Goal: Information Seeking & Learning: Learn about a topic

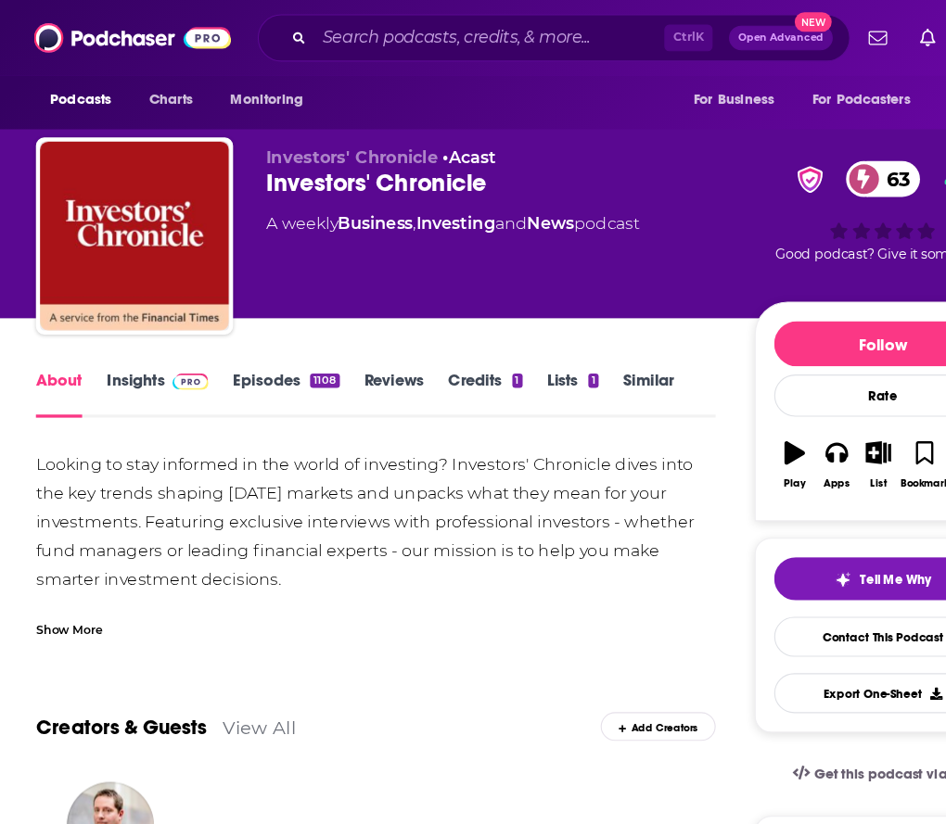
click at [422, 516] on div "Looking to stay informed in the world of investing? Investors' Chronicle dives …" at bounding box center [339, 524] width 614 height 234
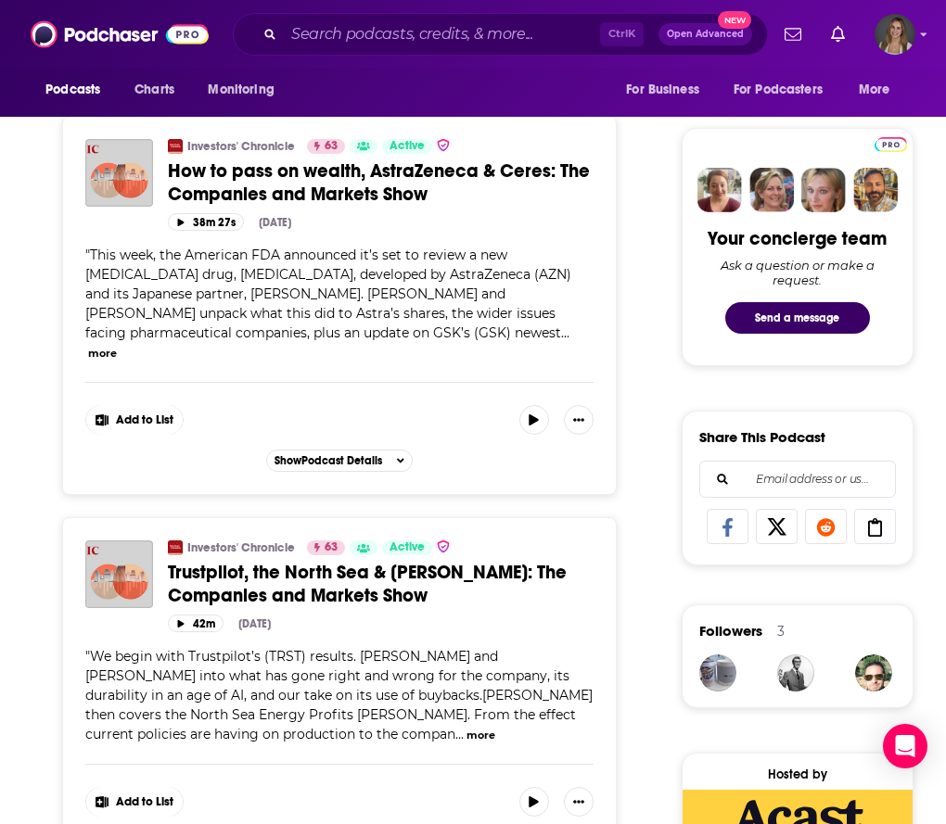
scroll to position [859, 0]
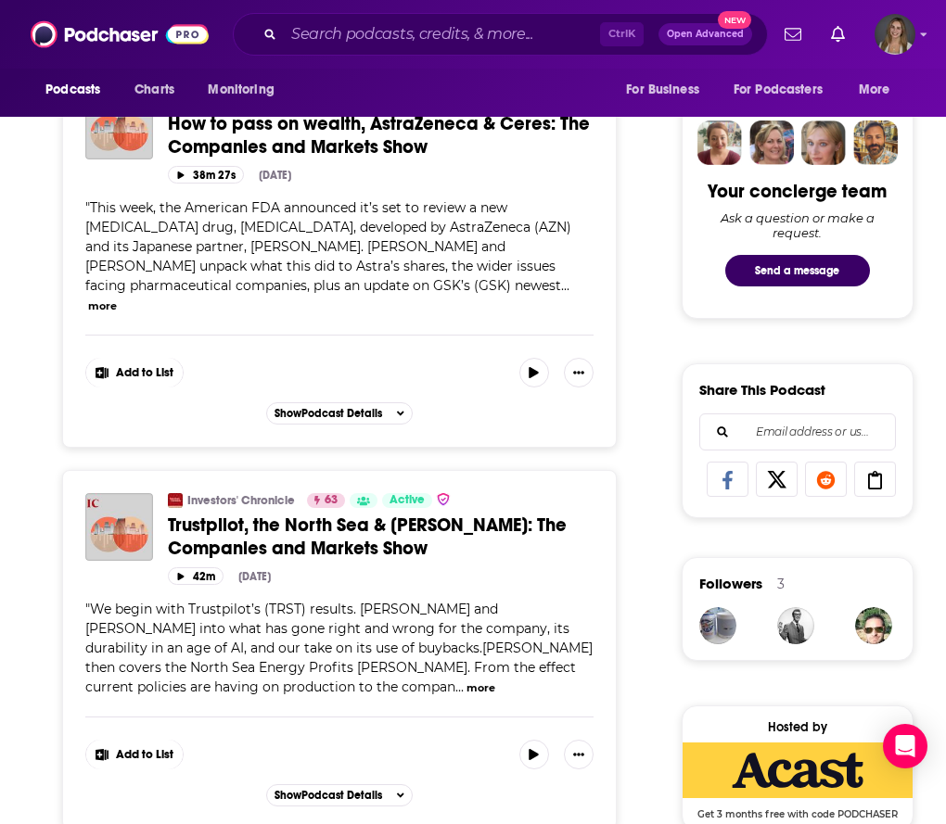
click at [466, 681] on button "more" at bounding box center [480, 689] width 29 height 16
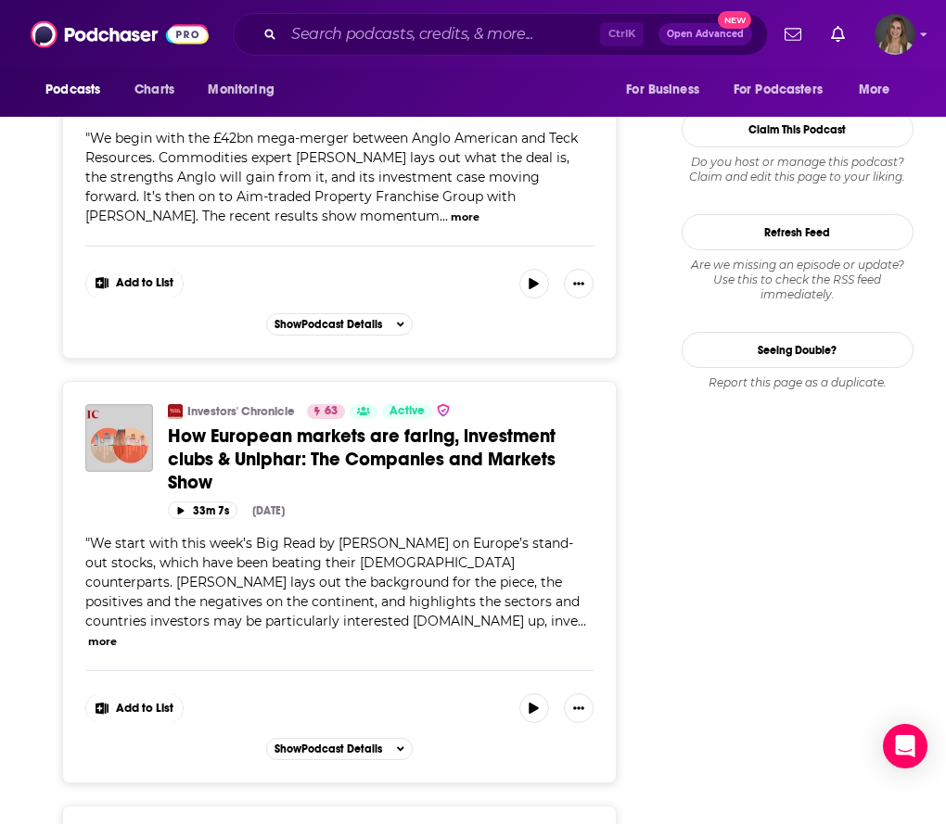
scroll to position [2667, 0]
click at [383, 579] on div "" We start with this week’s Big Read by [PERSON_NAME] on Europe’s stand-out sto…" at bounding box center [339, 593] width 508 height 117
click at [117, 635] on button "more" at bounding box center [102, 643] width 29 height 16
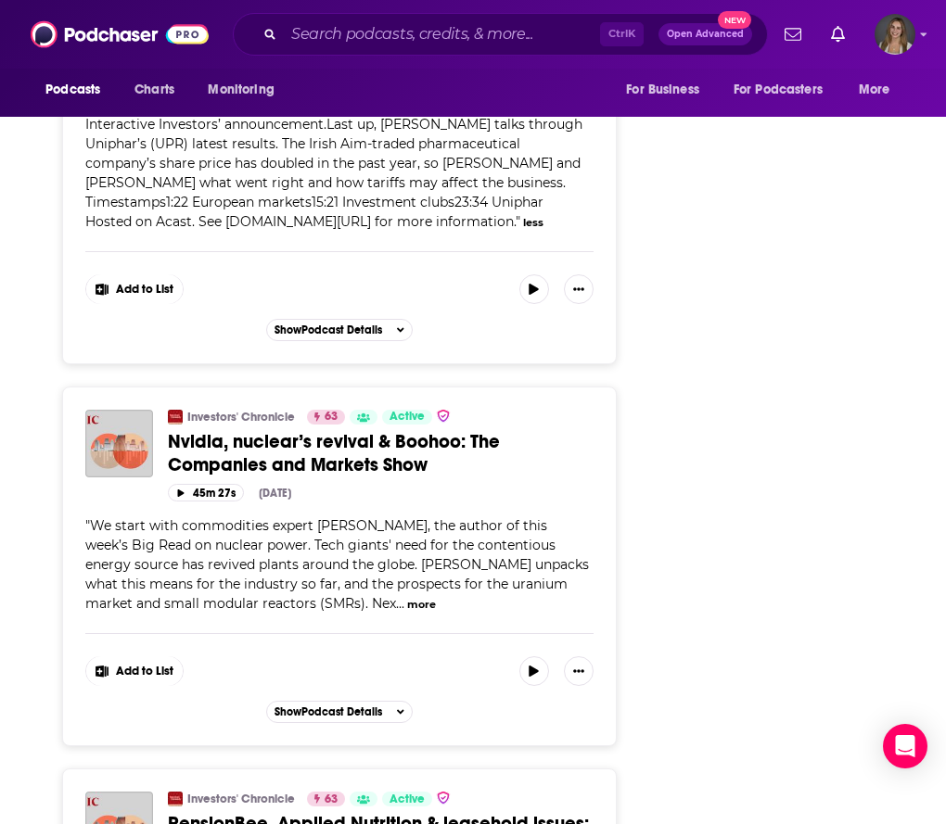
scroll to position [3271, 0]
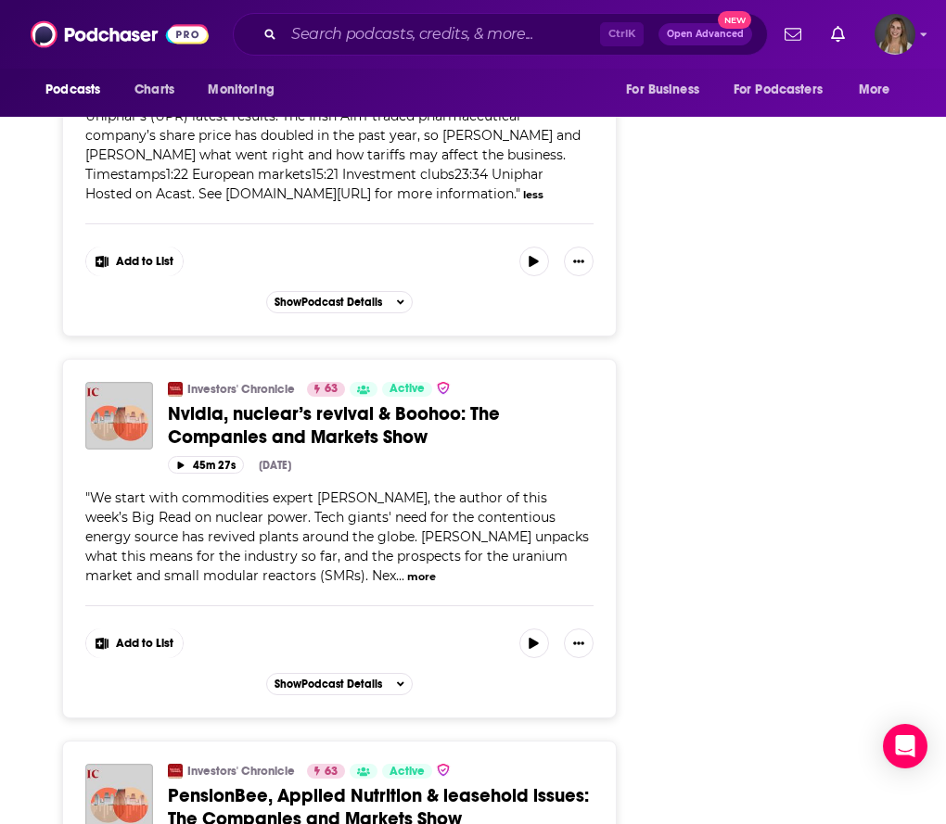
click at [407, 569] on button "more" at bounding box center [421, 577] width 29 height 16
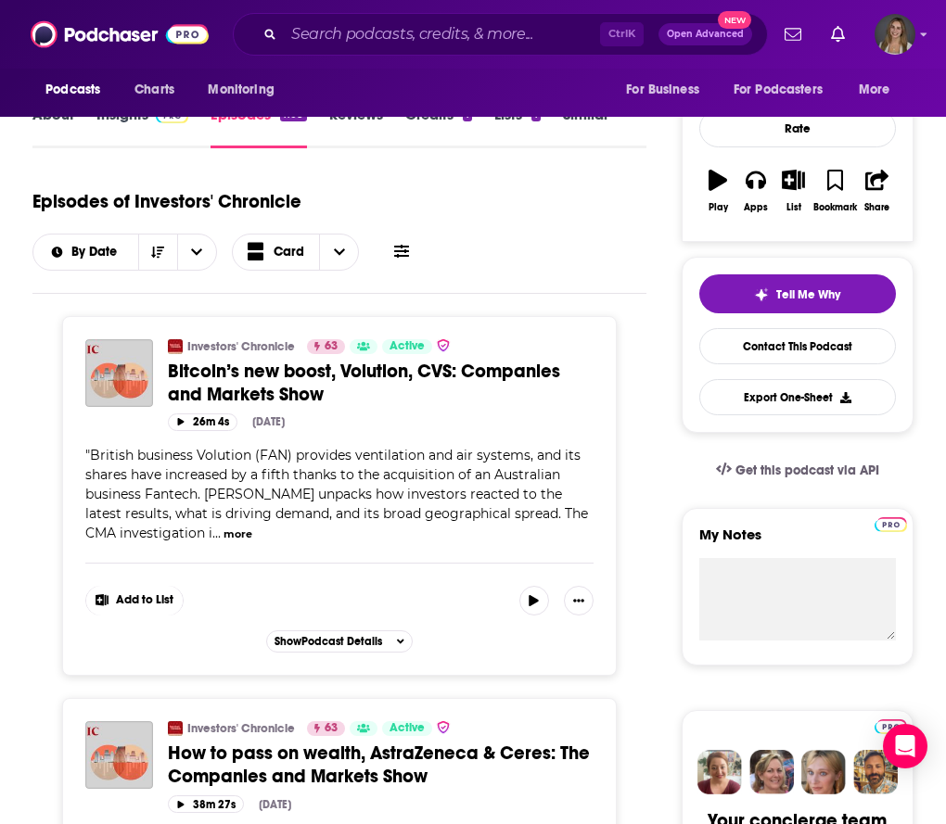
scroll to position [0, 0]
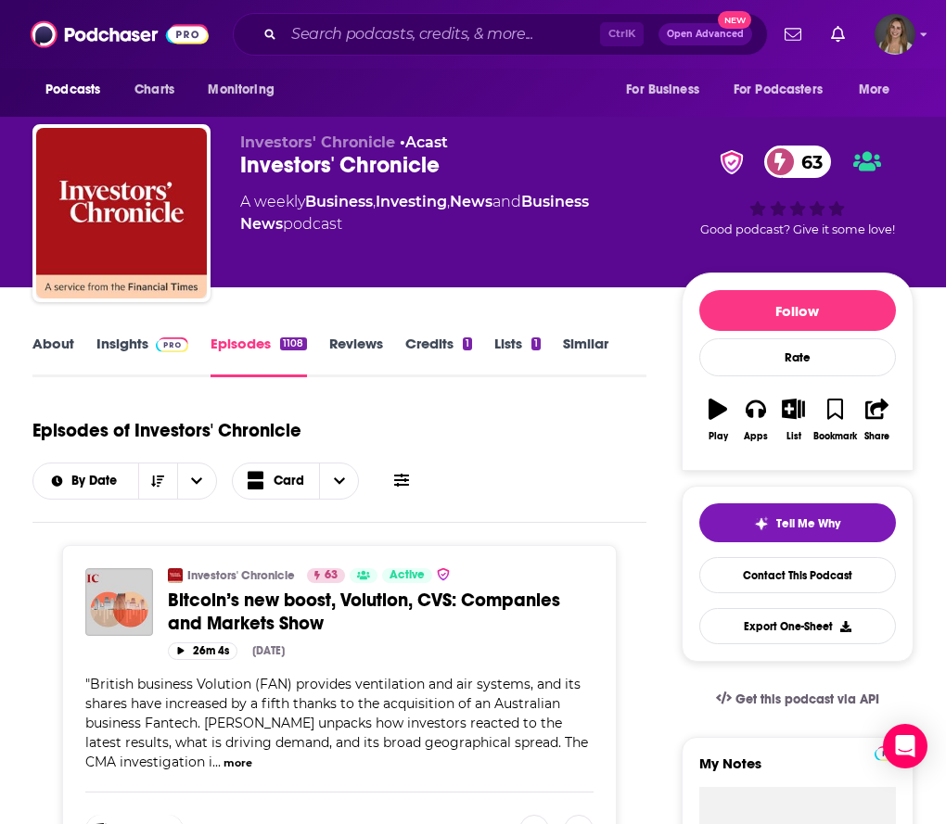
click at [69, 357] on link "About" at bounding box center [53, 356] width 42 height 43
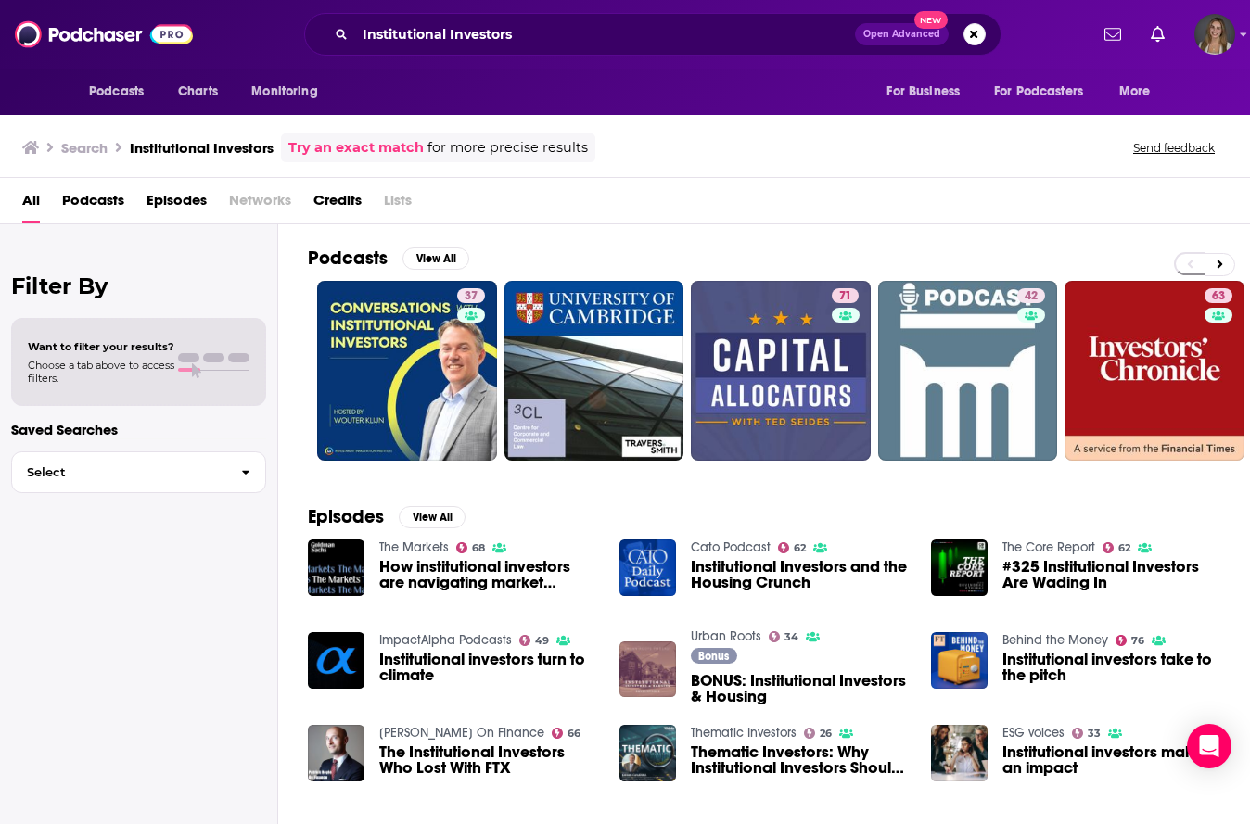
click at [945, 541] on link "The Core Report" at bounding box center [1049, 548] width 93 height 16
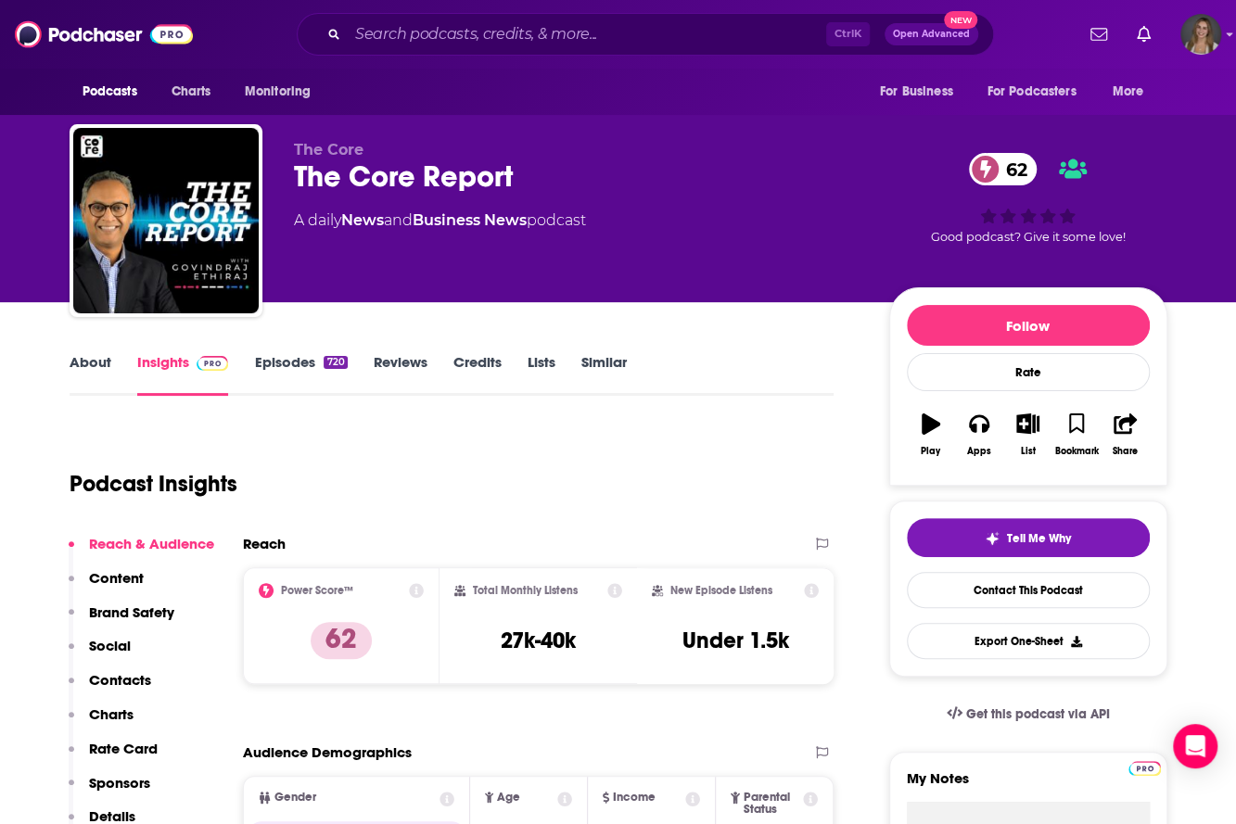
click at [102, 363] on link "About" at bounding box center [91, 374] width 42 height 43
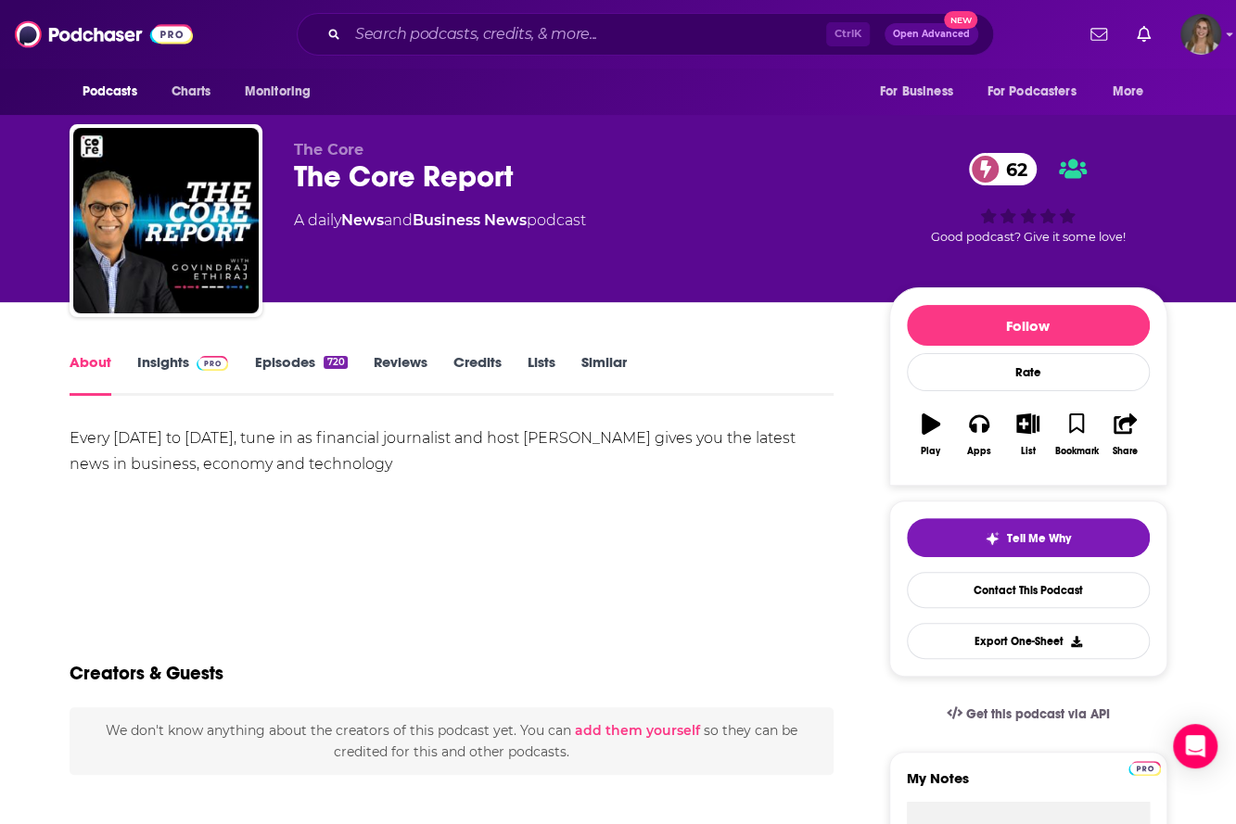
click at [287, 361] on link "Episodes 720" at bounding box center [300, 374] width 93 height 43
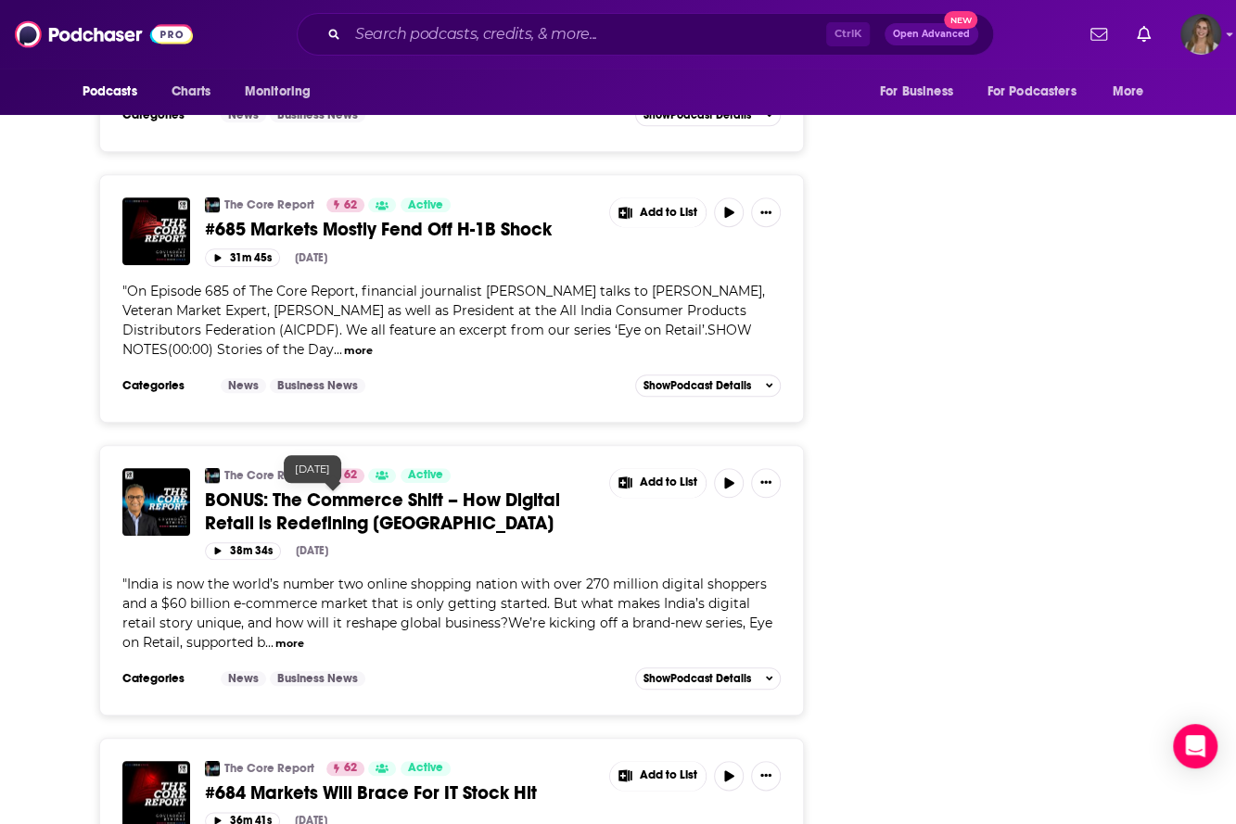
scroll to position [4406, 0]
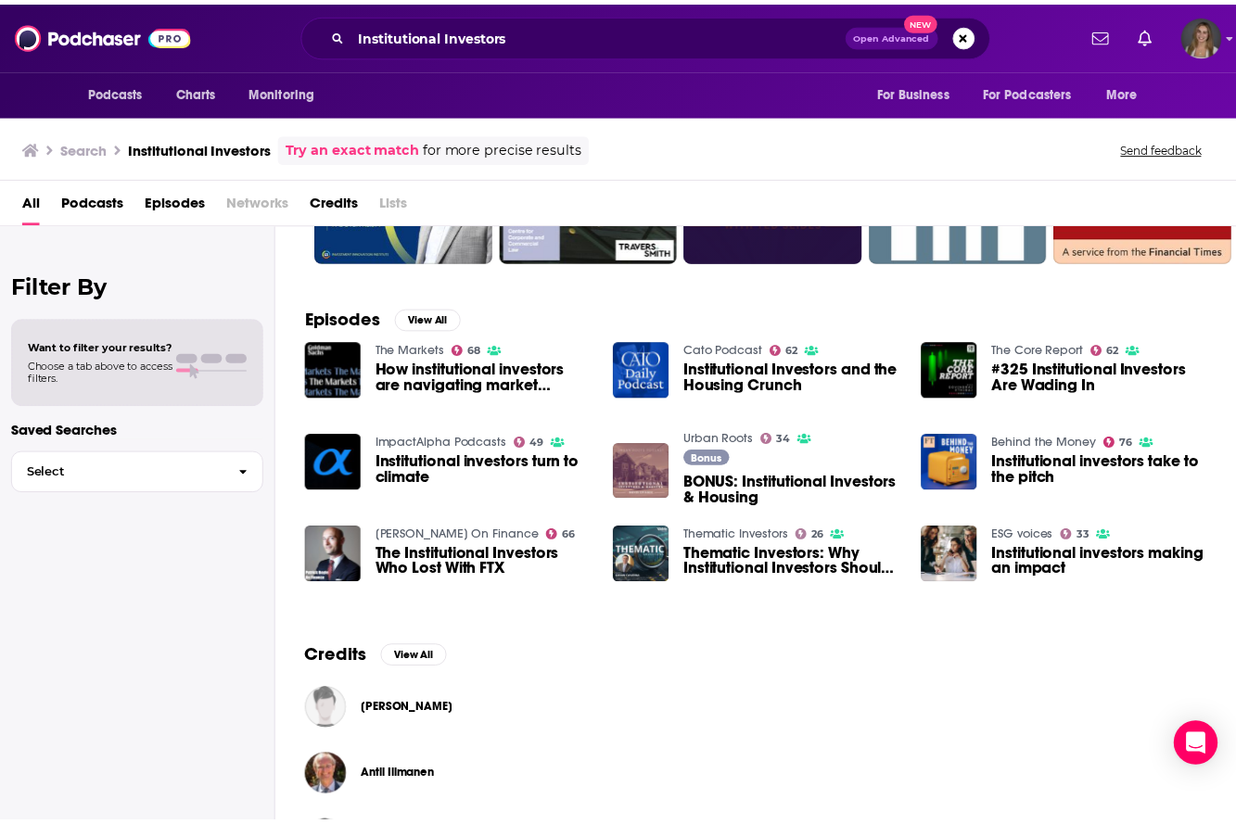
scroll to position [198, 0]
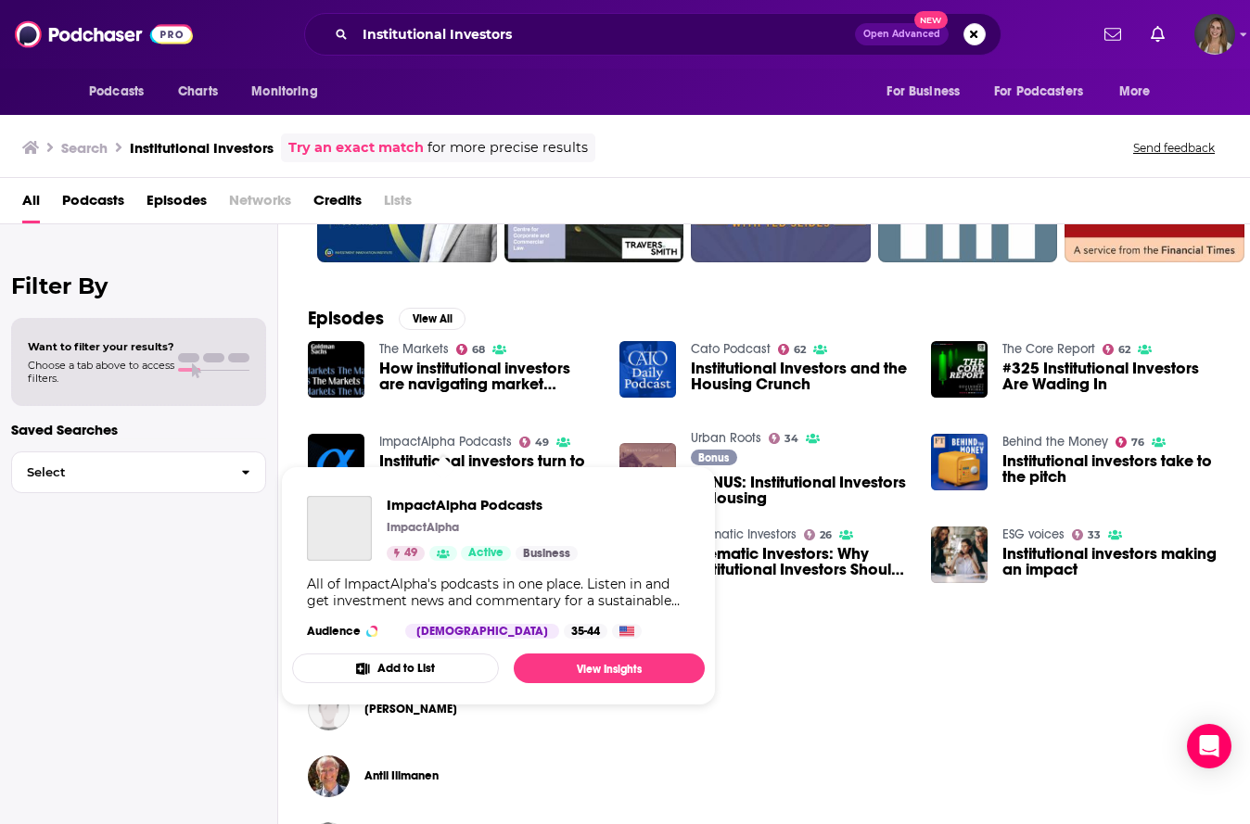
click at [423, 434] on link "ImpactAlpha Podcasts" at bounding box center [445, 442] width 133 height 16
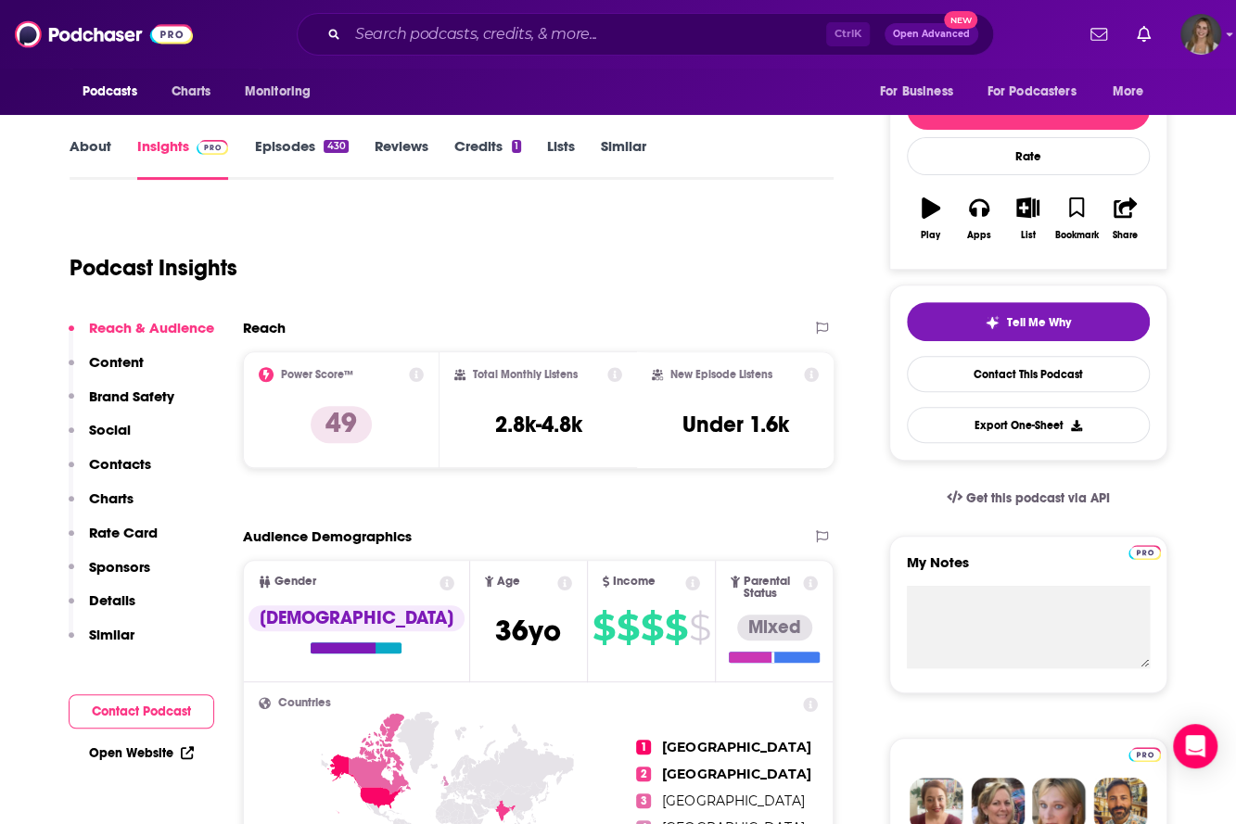
scroll to position [220, 0]
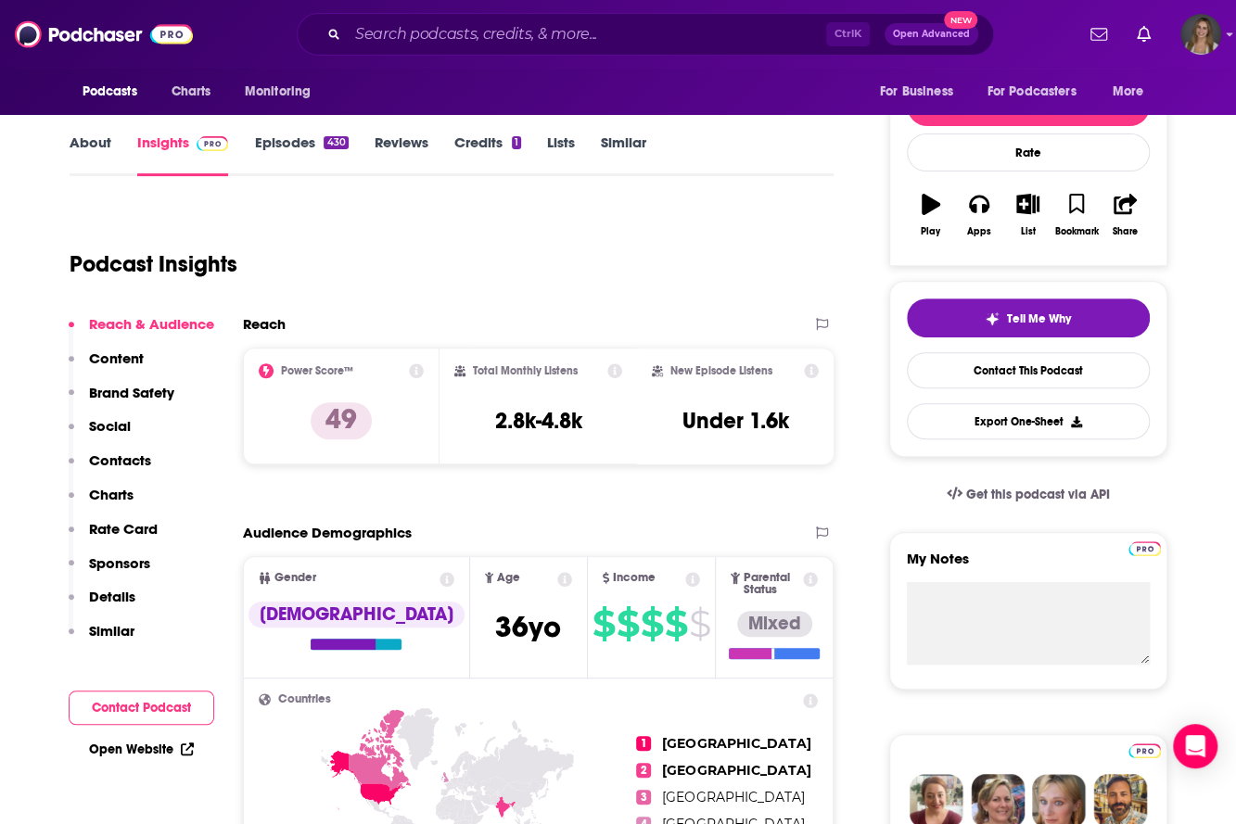
click at [98, 144] on link "About" at bounding box center [91, 155] width 42 height 43
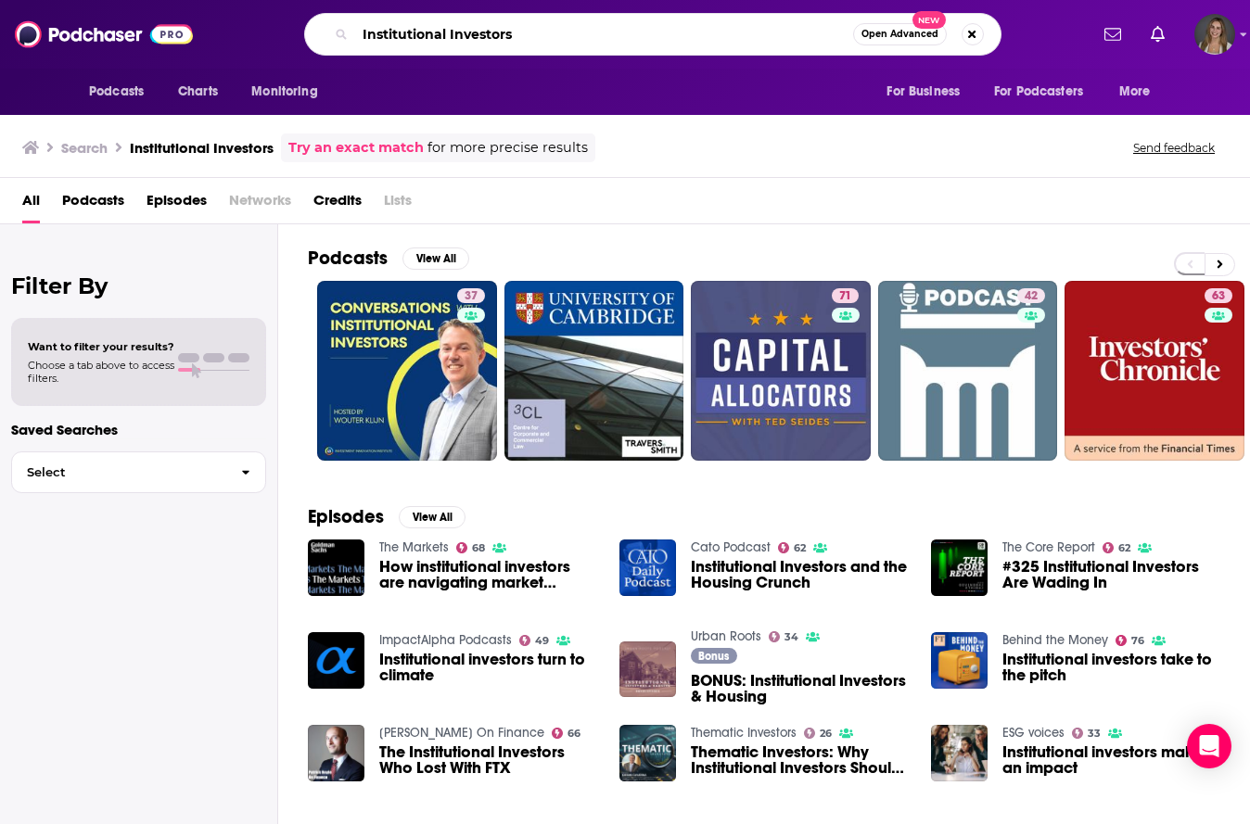
drag, startPoint x: 527, startPoint y: 31, endPoint x: 349, endPoint y: 18, distance: 178.5
click at [349, 18] on div "Institutional Investors Open Advanced New" at bounding box center [652, 34] width 697 height 43
type input "tech investing"
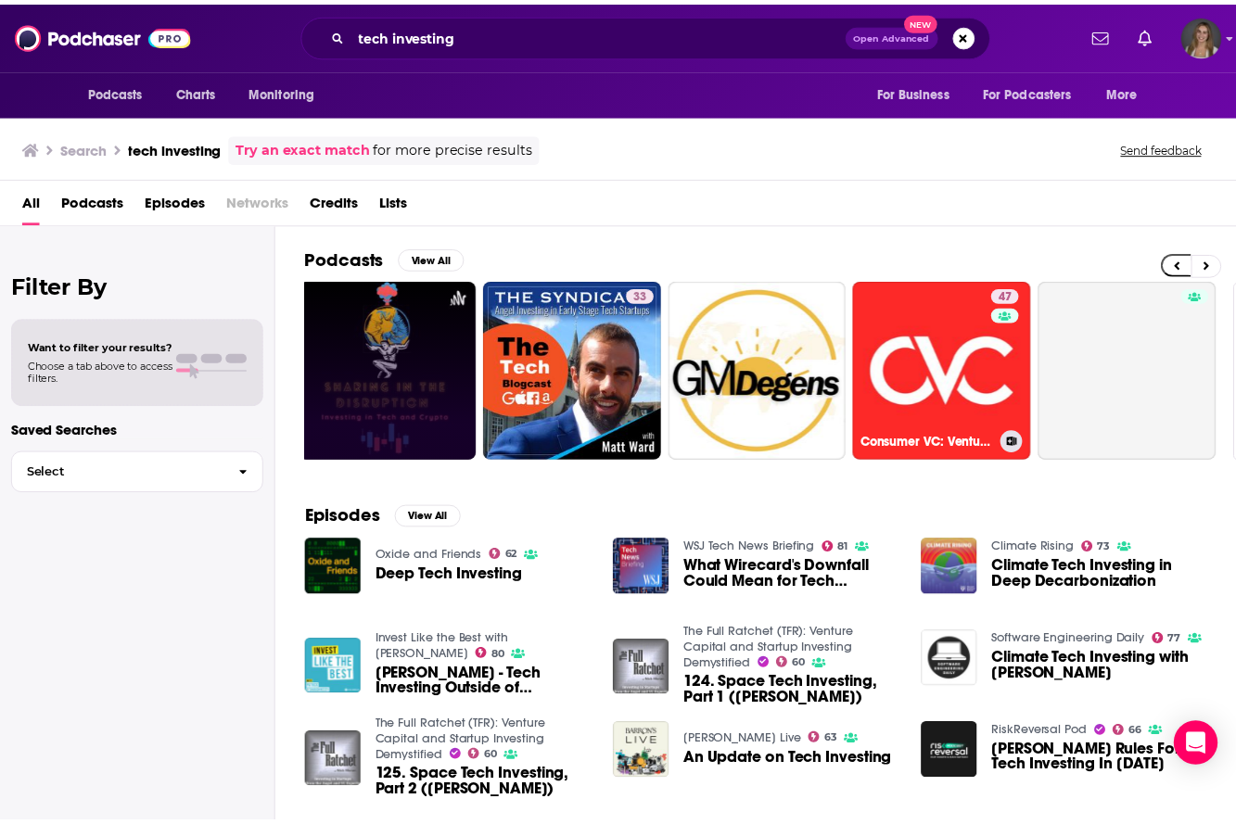
scroll to position [42, 0]
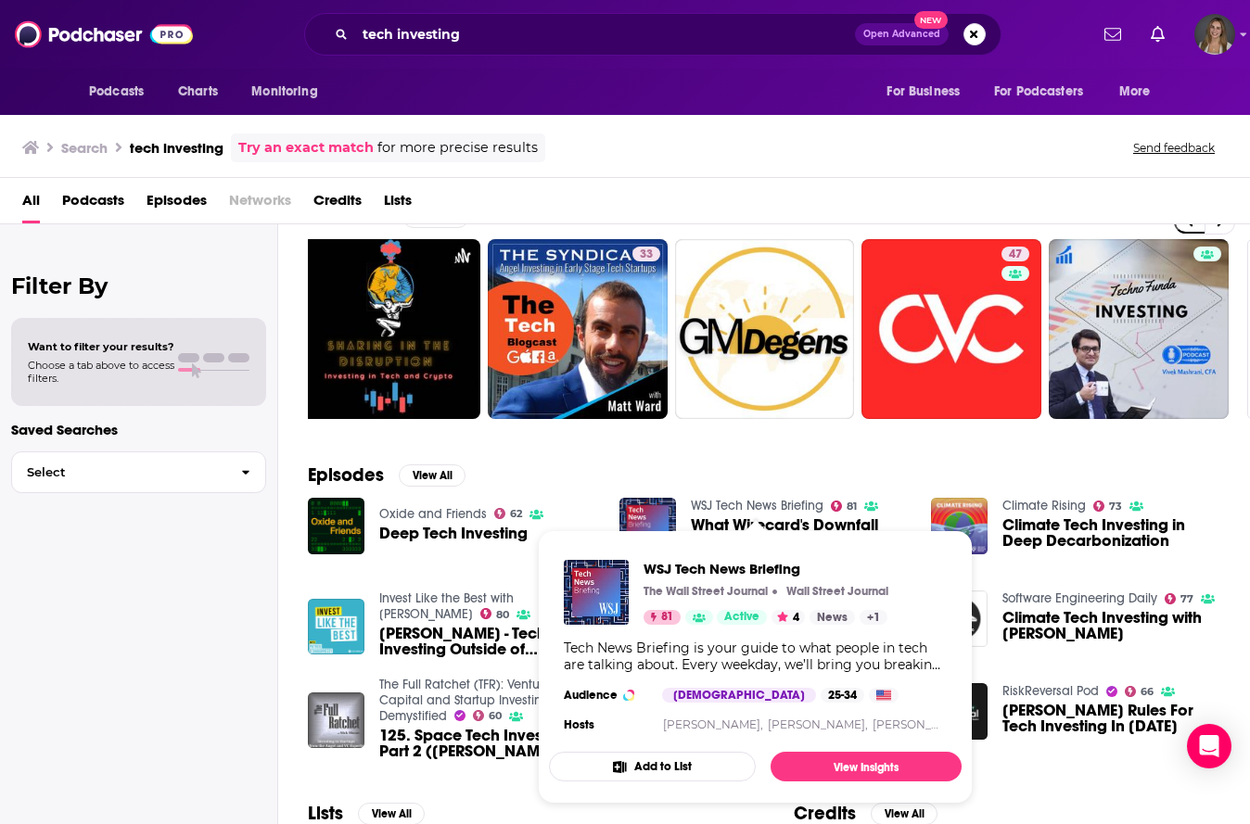
click at [722, 498] on link "WSJ Tech News Briefing" at bounding box center [757, 506] width 133 height 16
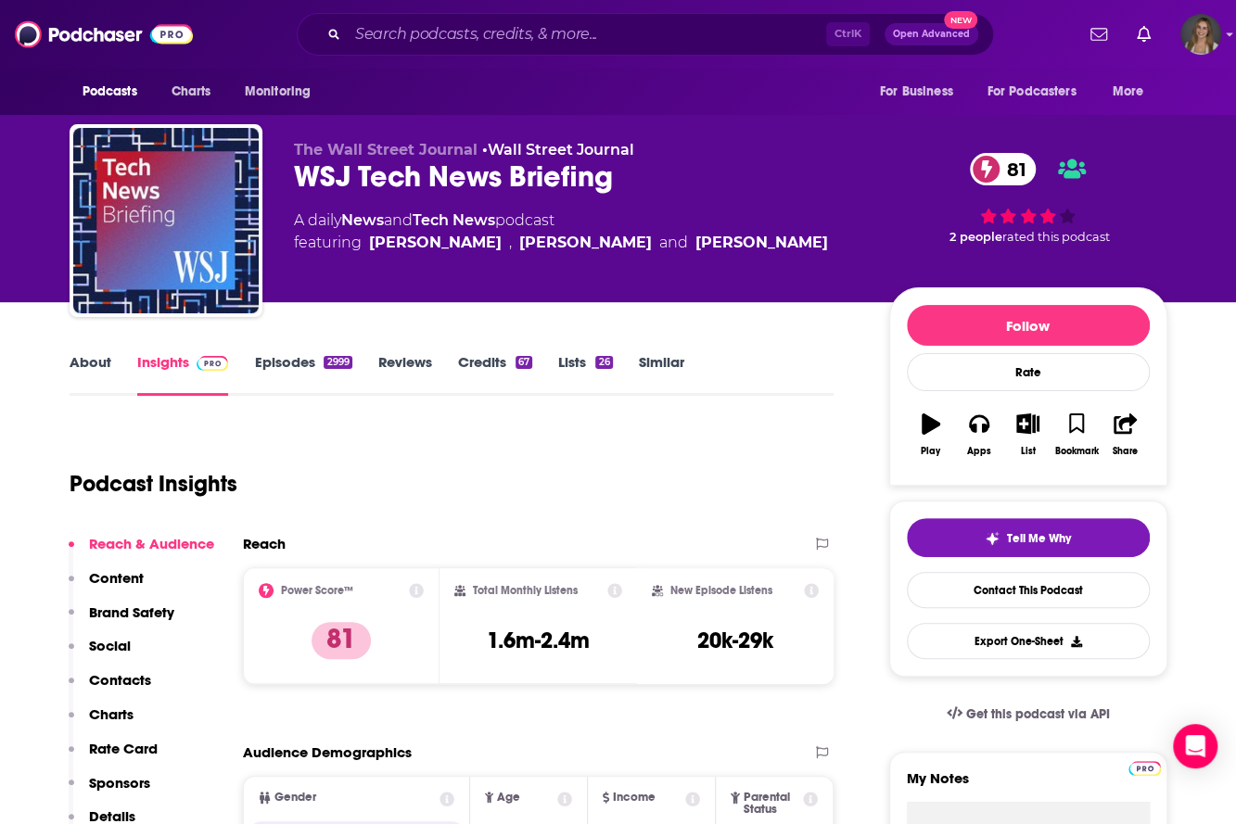
click at [96, 365] on link "About" at bounding box center [91, 374] width 42 height 43
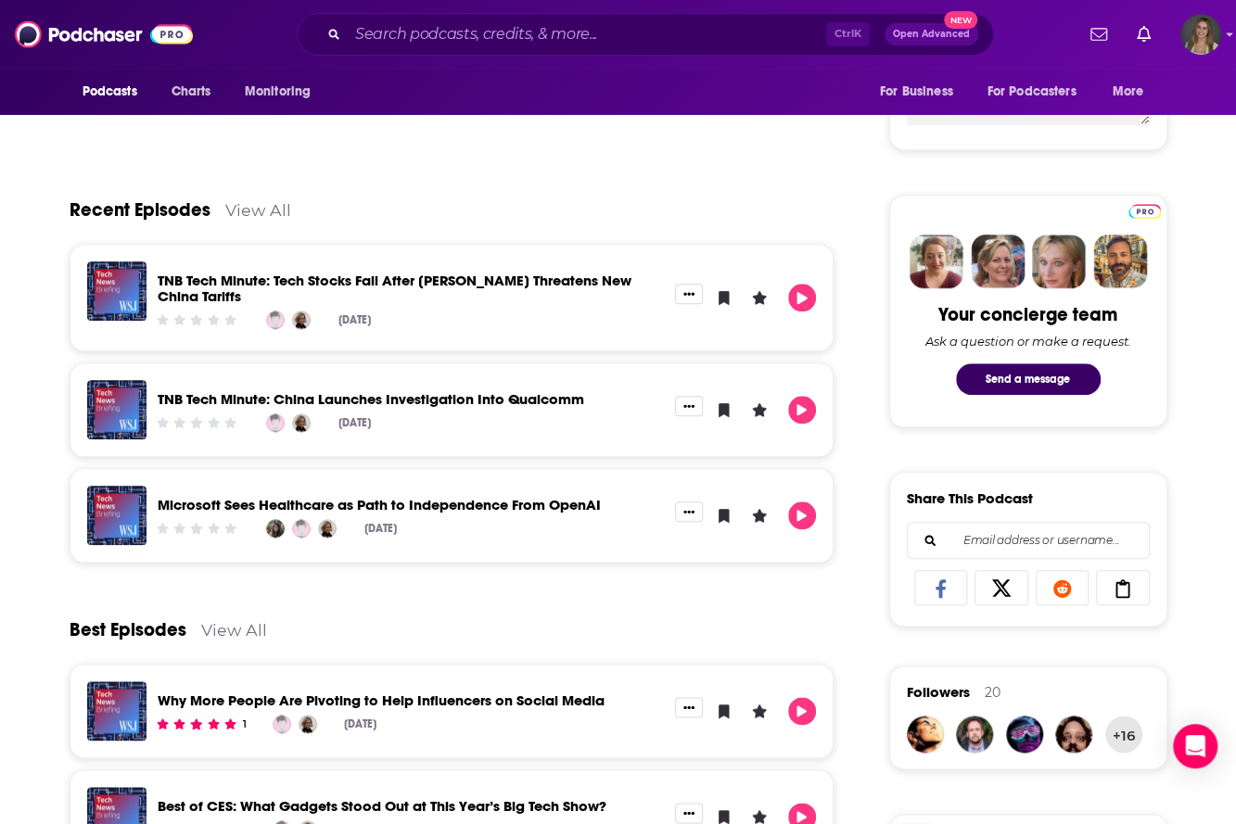
scroll to position [757, 0]
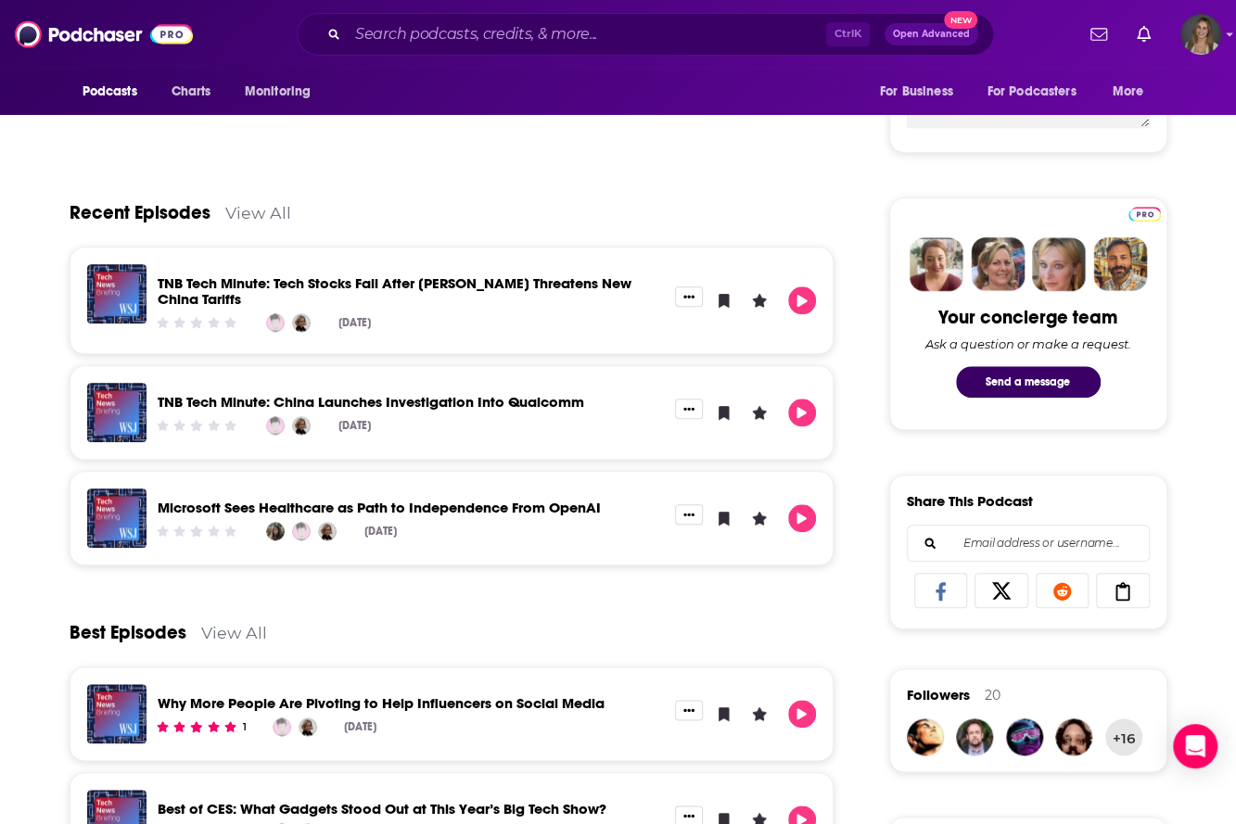
click at [250, 217] on link "View All" at bounding box center [258, 212] width 66 height 19
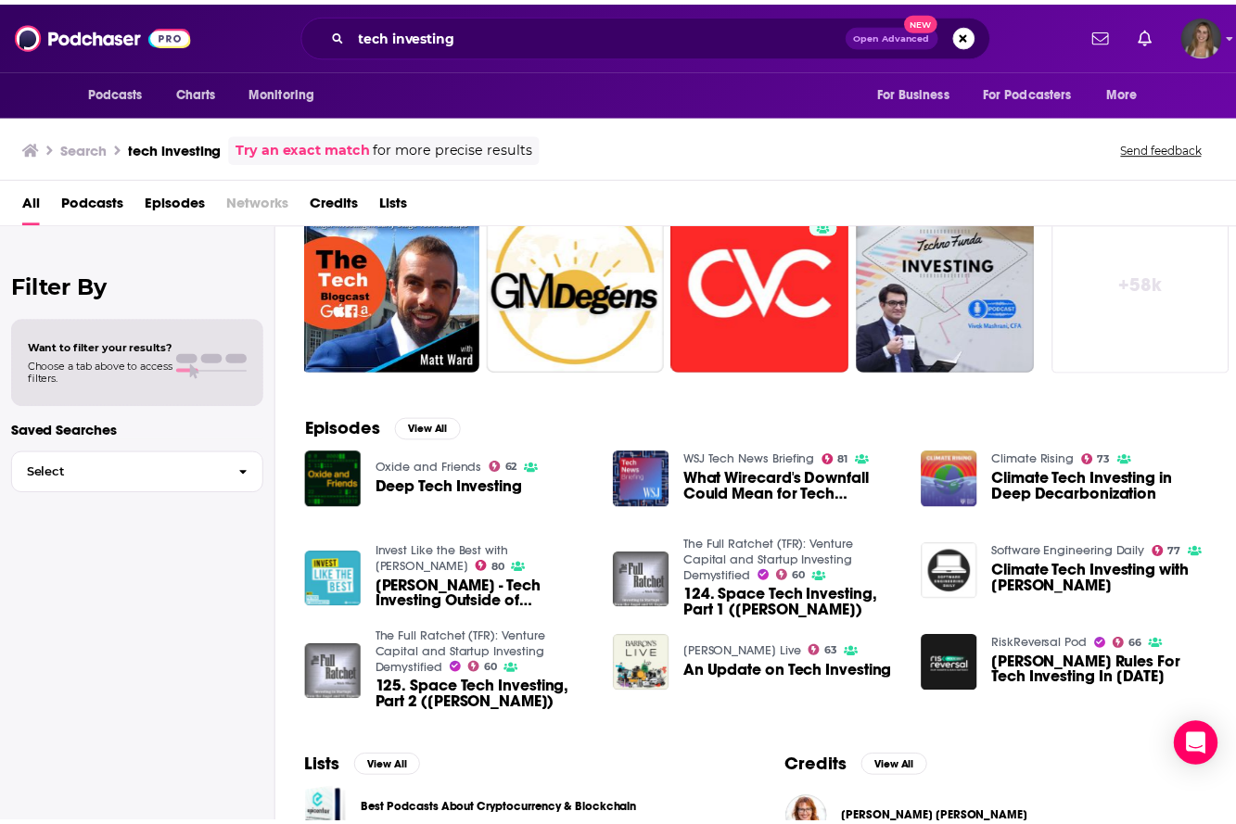
scroll to position [96, 0]
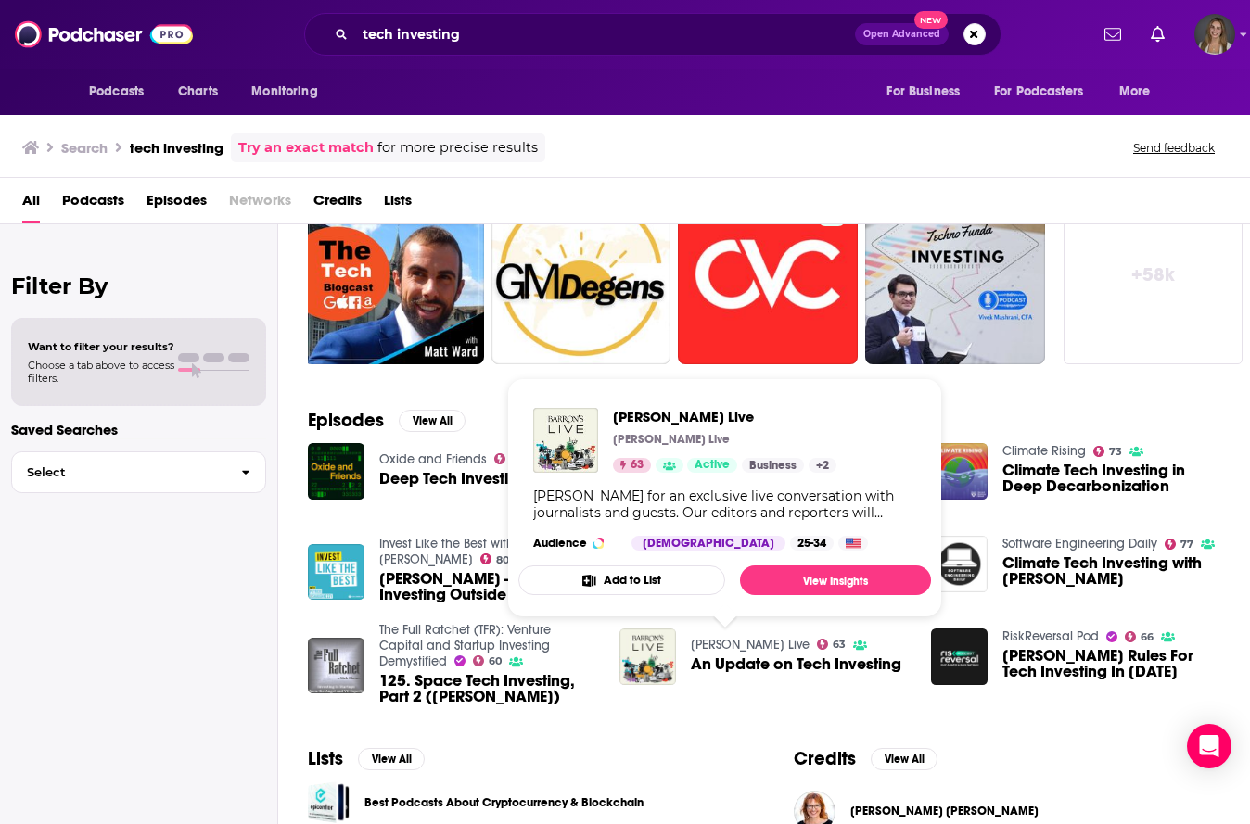
click at [715, 645] on link "[PERSON_NAME] Live" at bounding box center [750, 645] width 119 height 16
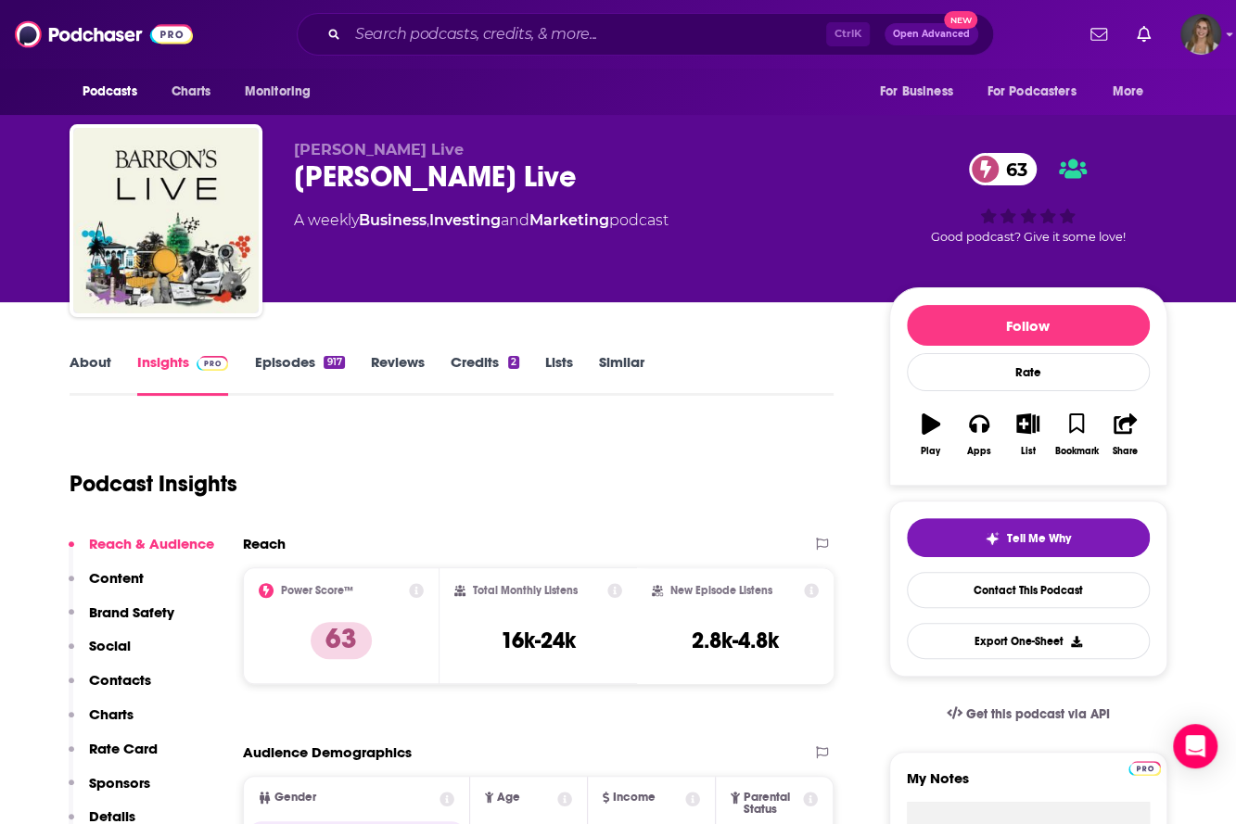
click at [101, 365] on link "About" at bounding box center [91, 374] width 42 height 43
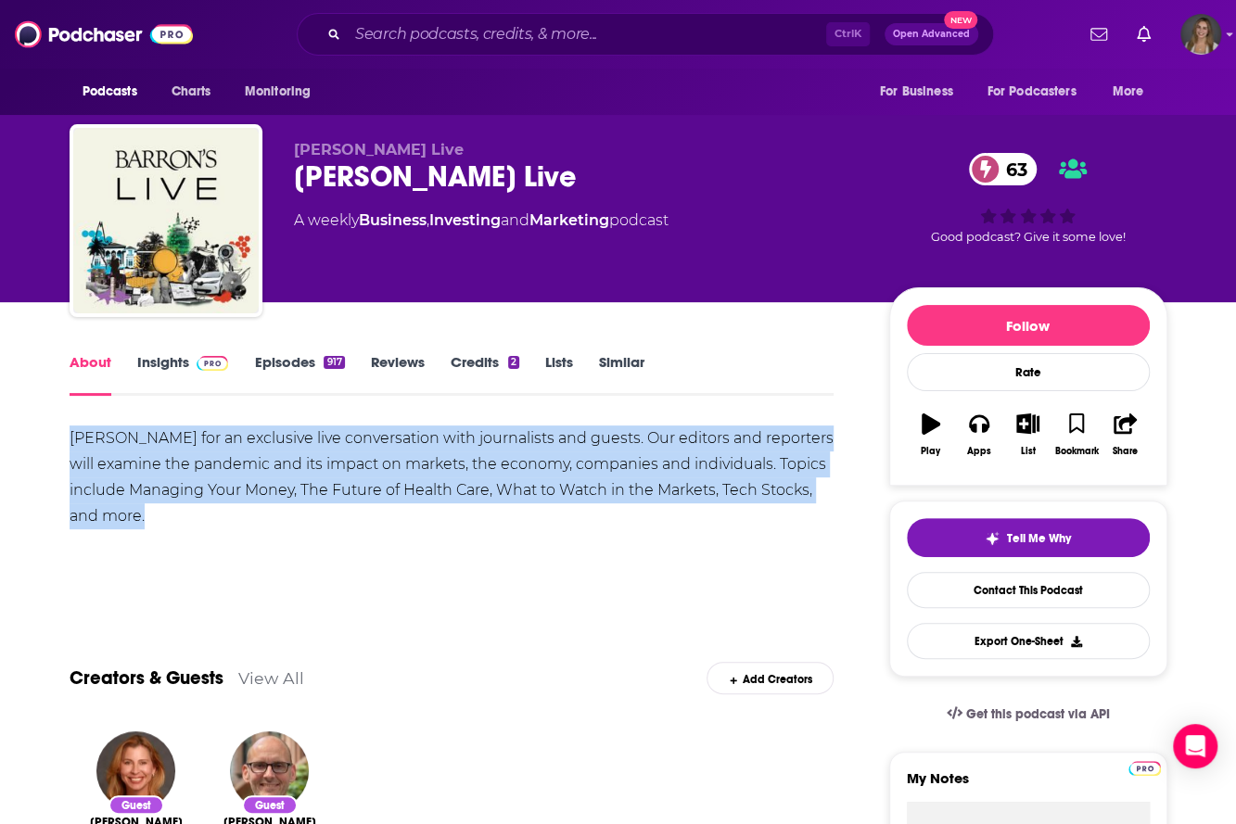
drag, startPoint x: 168, startPoint y: 517, endPoint x: 59, endPoint y: 448, distance: 128.4
click at [278, 364] on link "Episodes 917" at bounding box center [299, 374] width 90 height 43
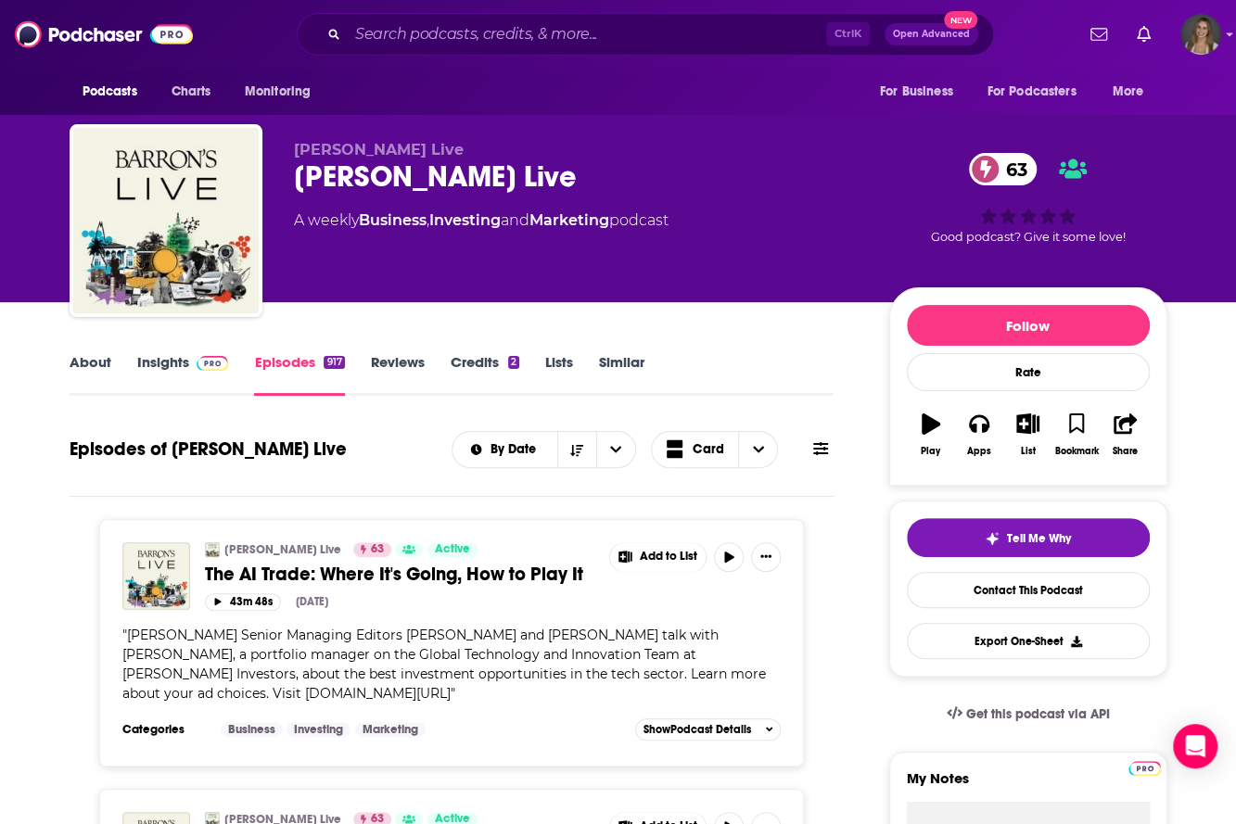
click at [109, 381] on link "About" at bounding box center [91, 374] width 42 height 43
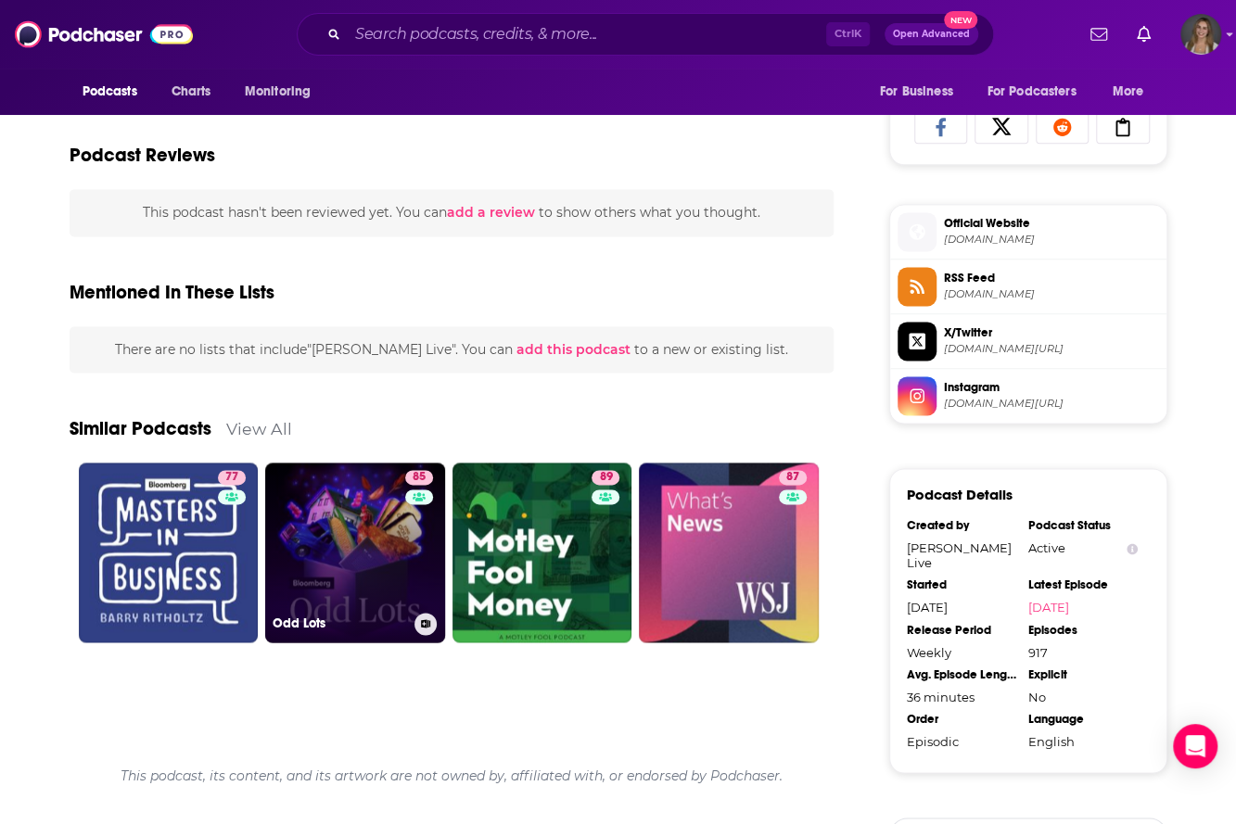
scroll to position [1224, 0]
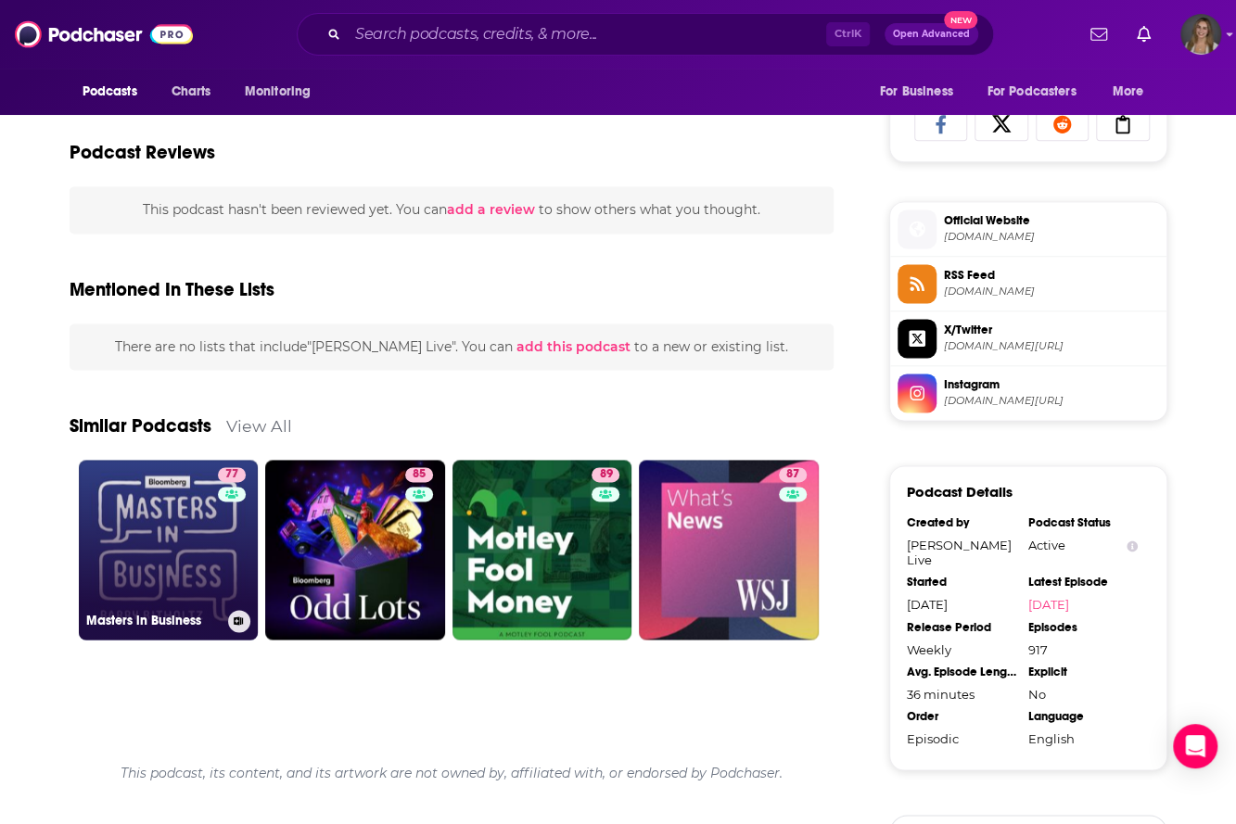
click at [150, 545] on link "77 Masters in Business" at bounding box center [169, 550] width 180 height 180
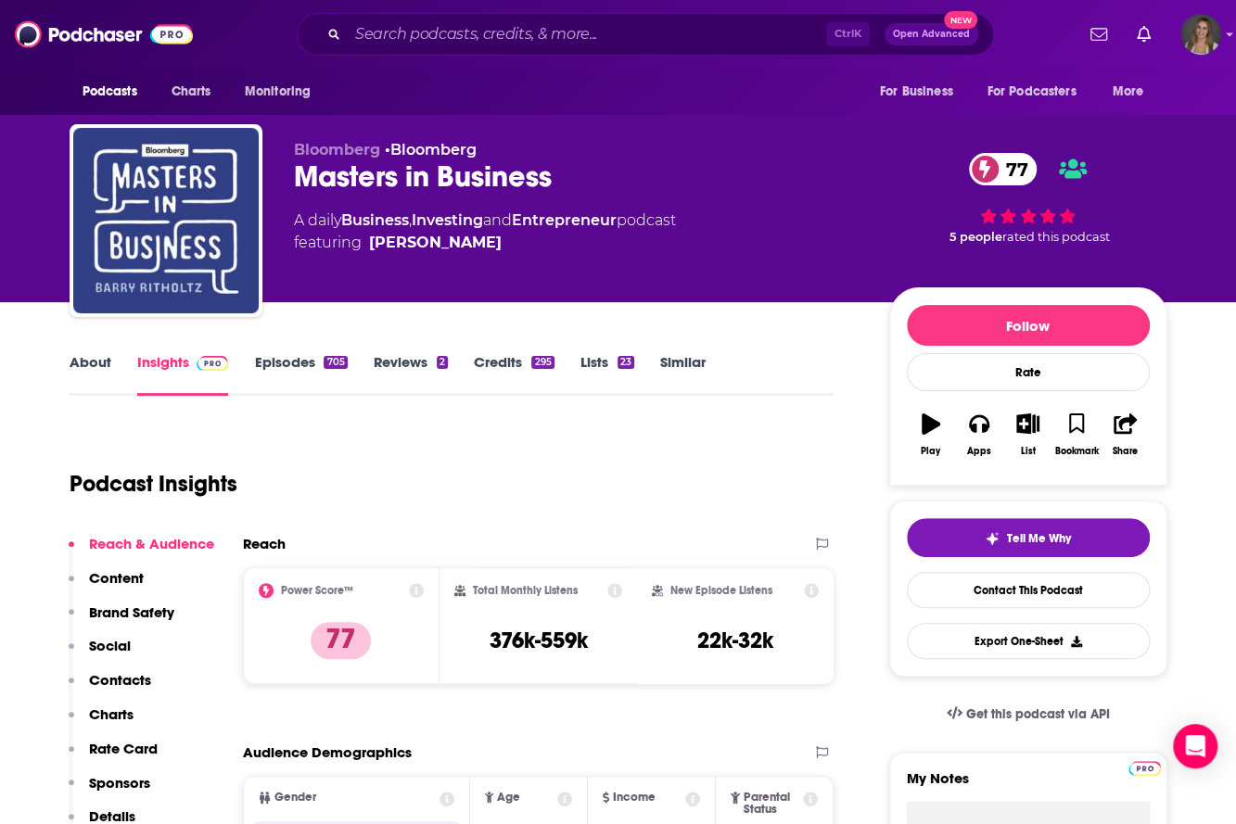
click at [89, 363] on link "About" at bounding box center [91, 374] width 42 height 43
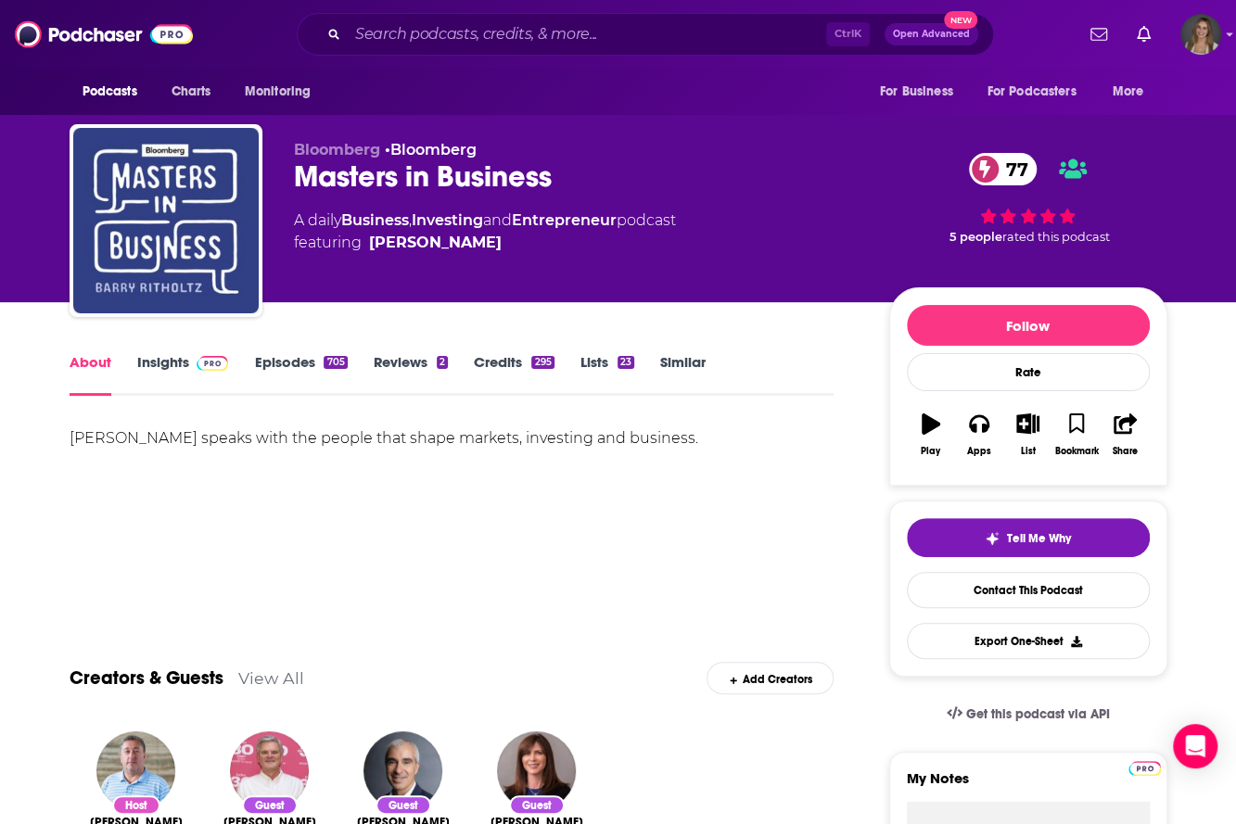
click at [296, 367] on link "Episodes 705" at bounding box center [300, 374] width 93 height 43
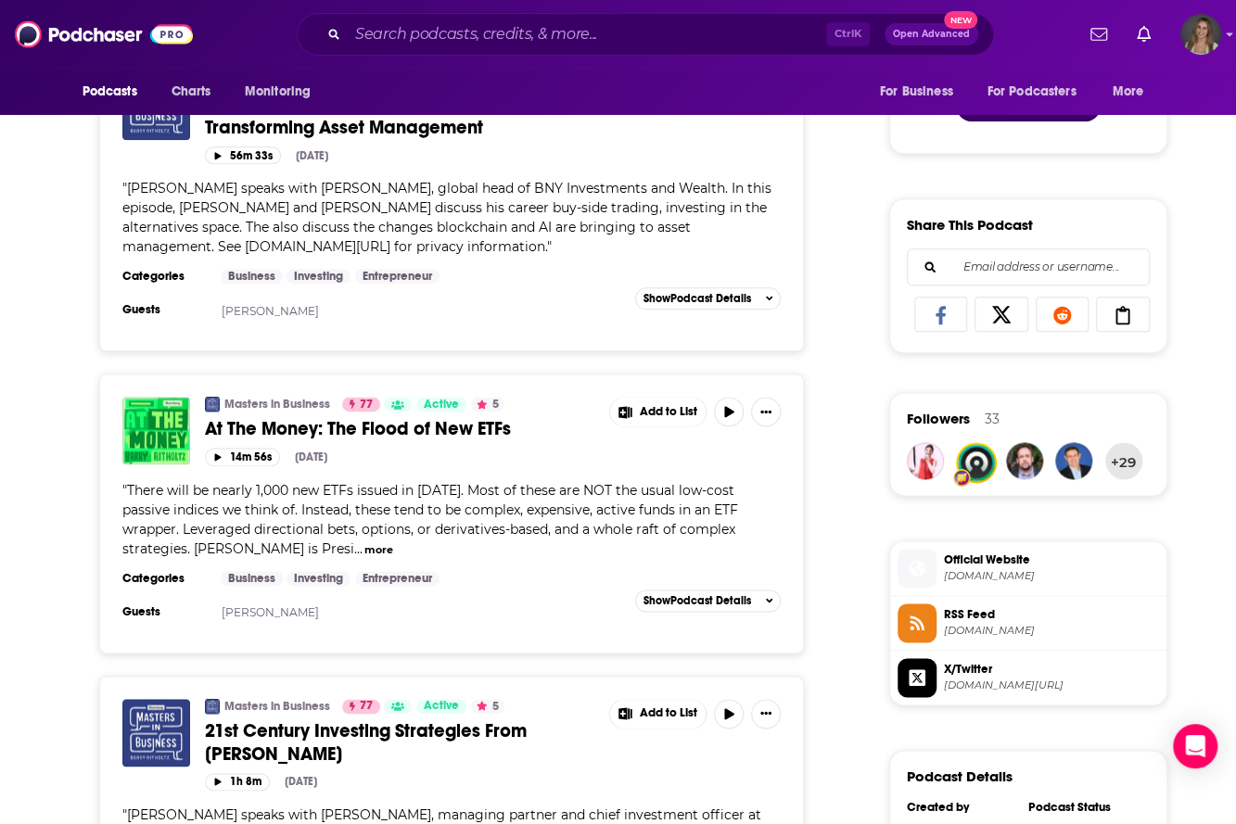
scroll to position [1197, 0]
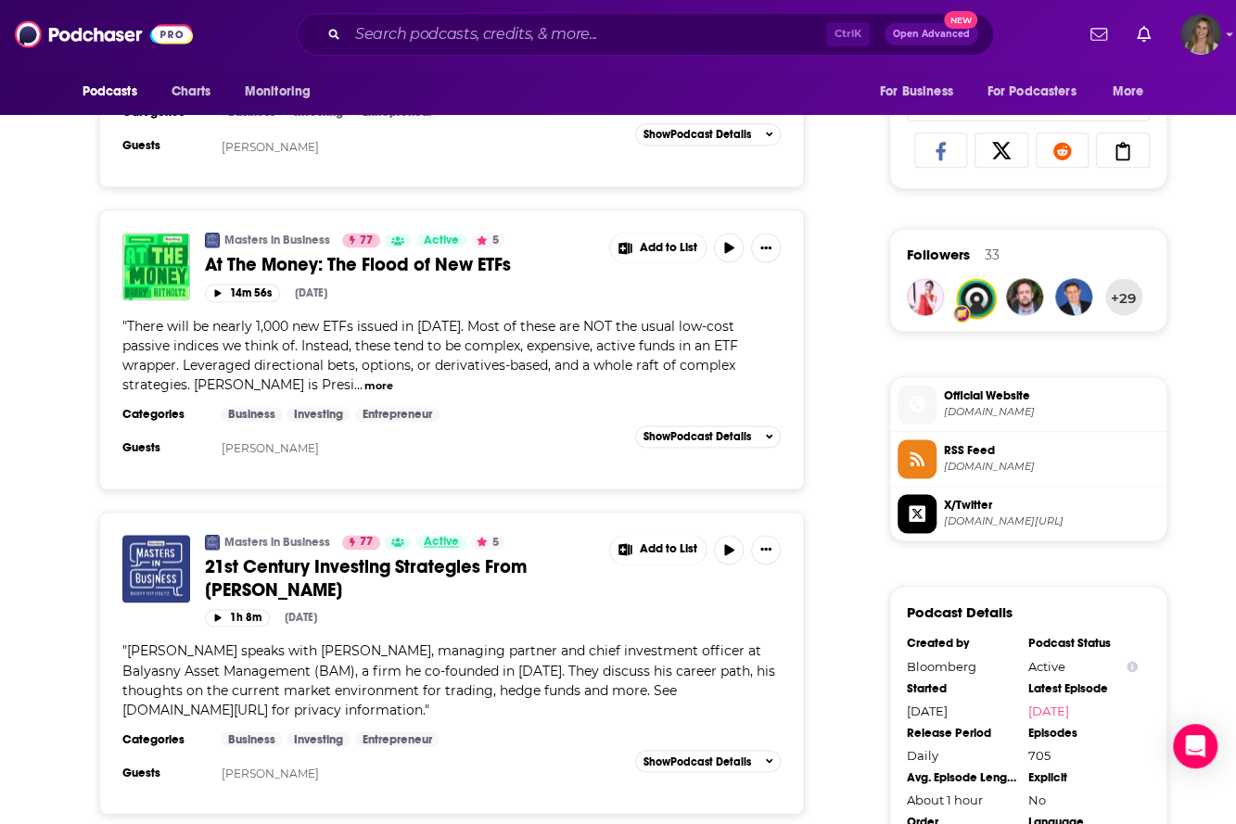
click at [431, 539] on span "Active" at bounding box center [441, 542] width 35 height 19
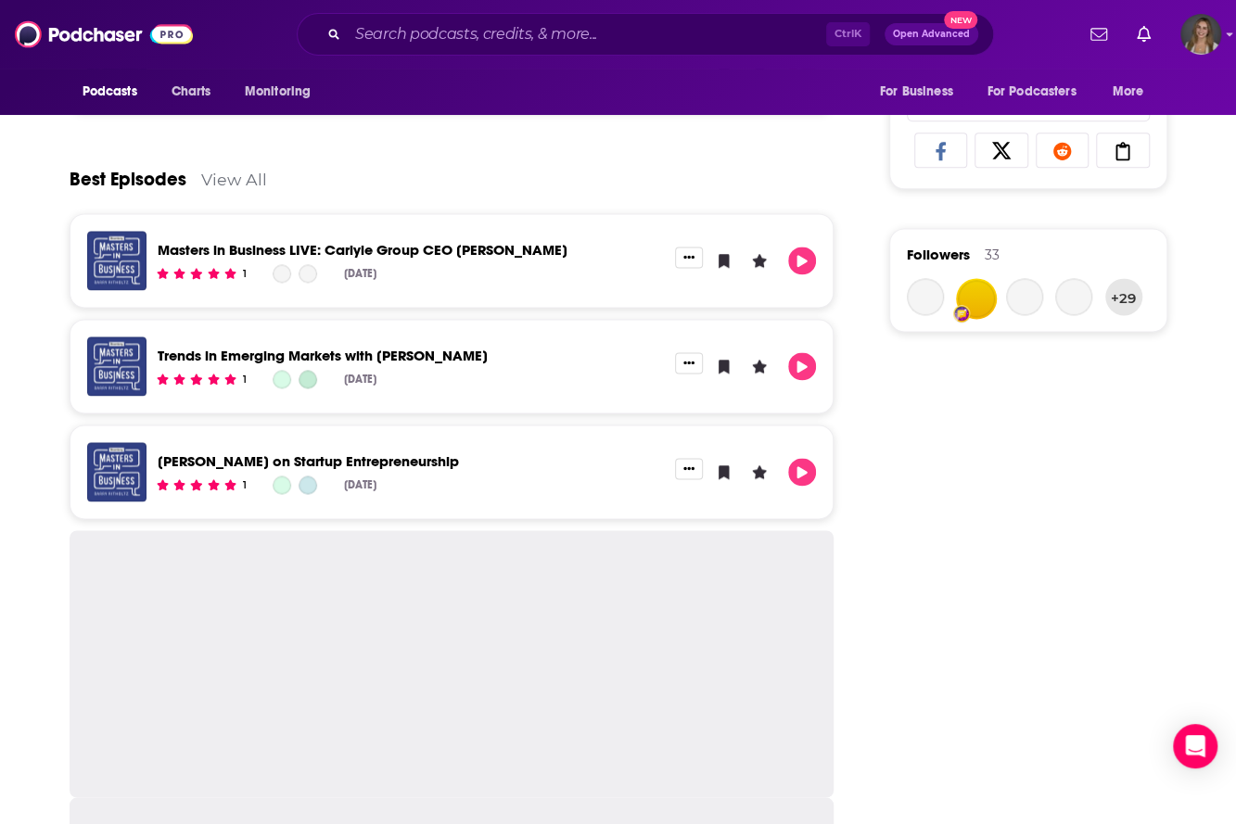
scroll to position [241, 0]
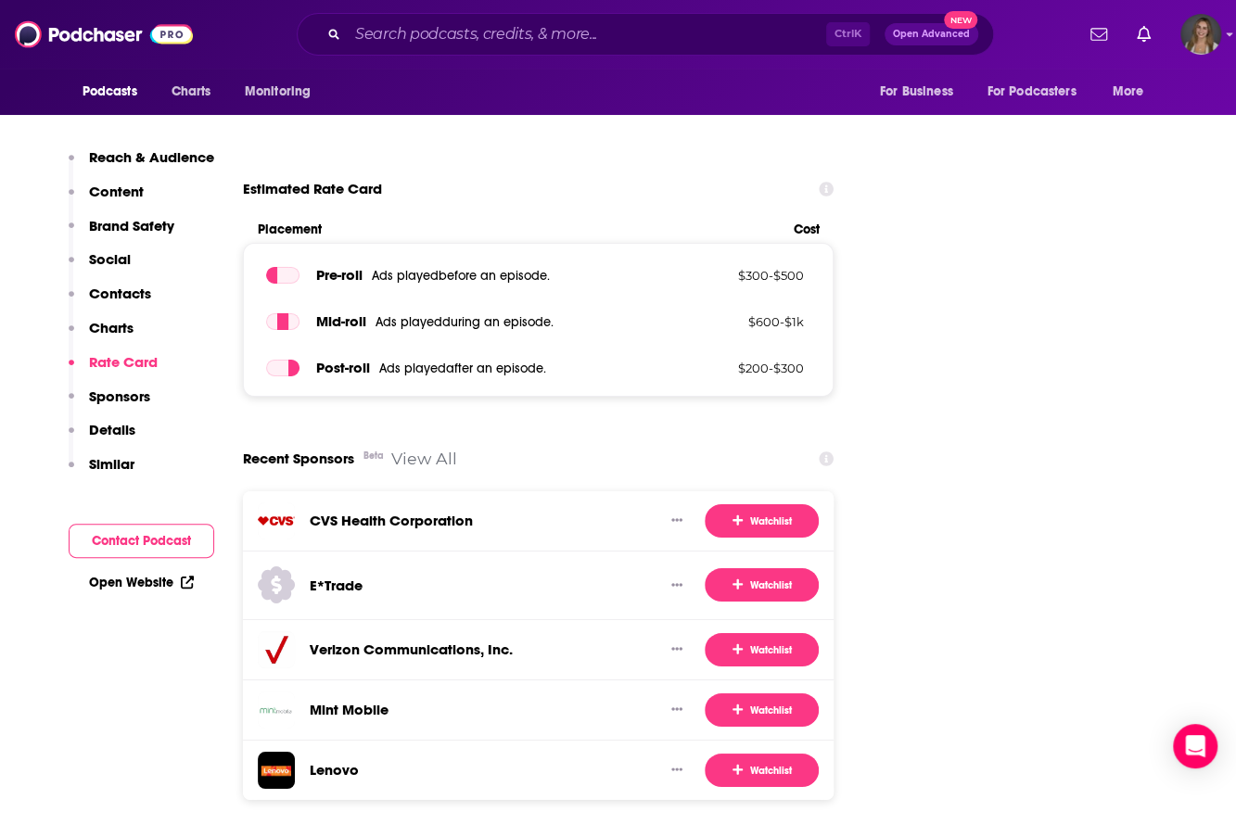
scroll to position [3250, 0]
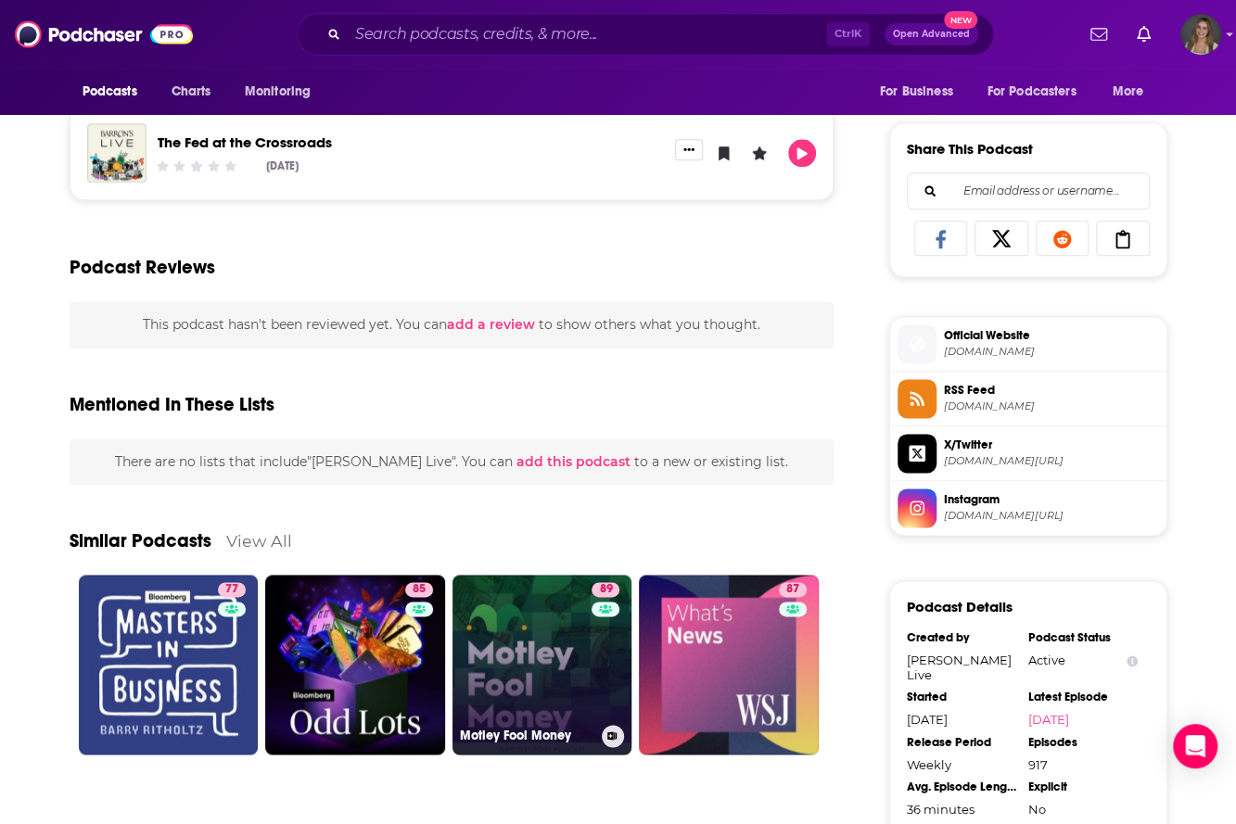
scroll to position [1108, 0]
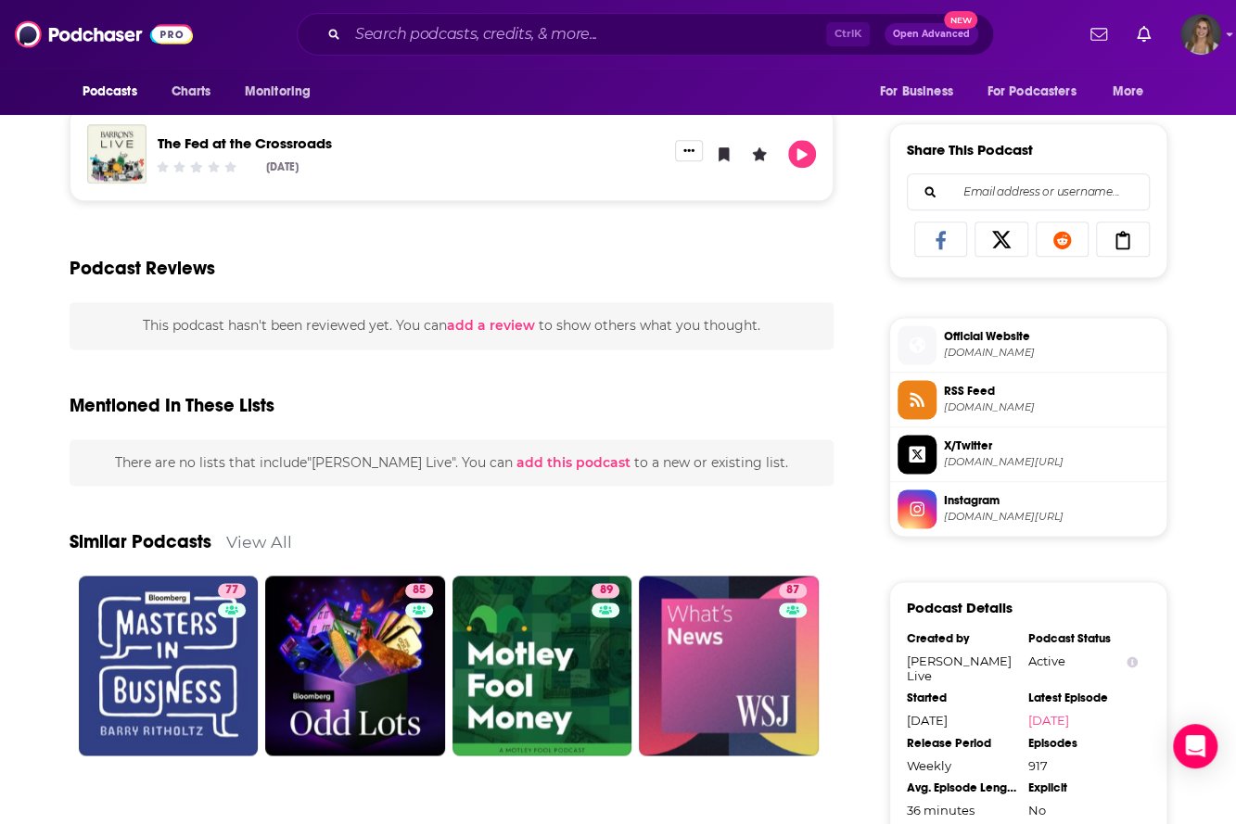
click at [259, 532] on link "View All" at bounding box center [259, 541] width 66 height 19
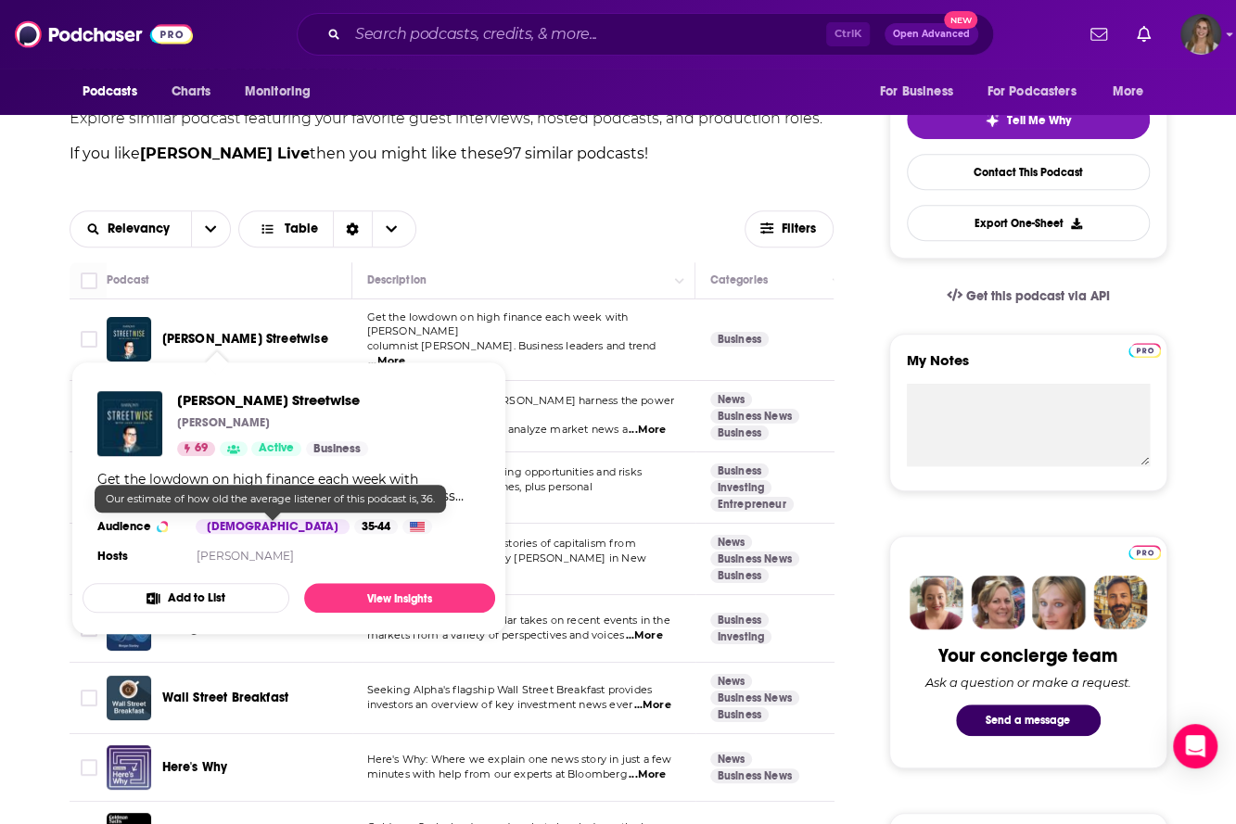
scroll to position [417, 0]
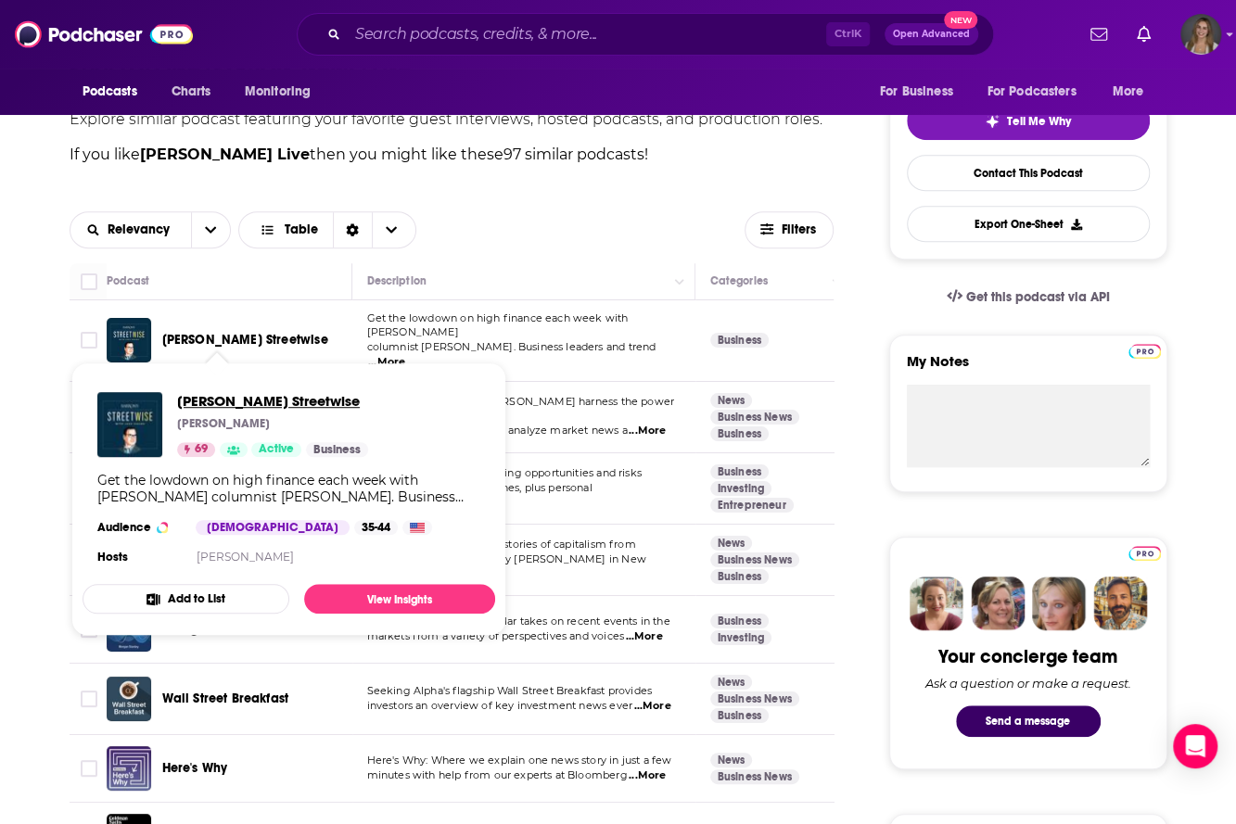
click at [271, 404] on span "[PERSON_NAME] Streetwise" at bounding box center [272, 401] width 191 height 18
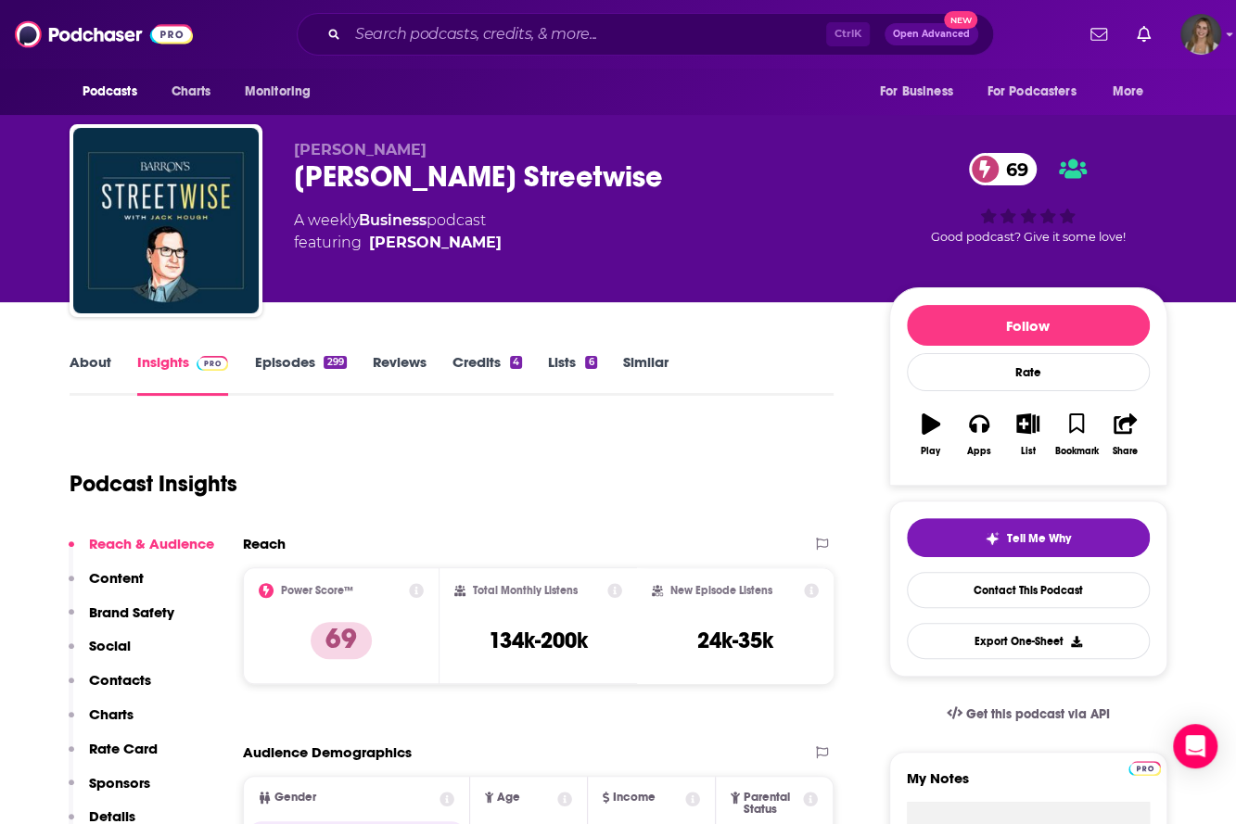
click at [89, 356] on link "About" at bounding box center [91, 374] width 42 height 43
